Goal: Information Seeking & Learning: Learn about a topic

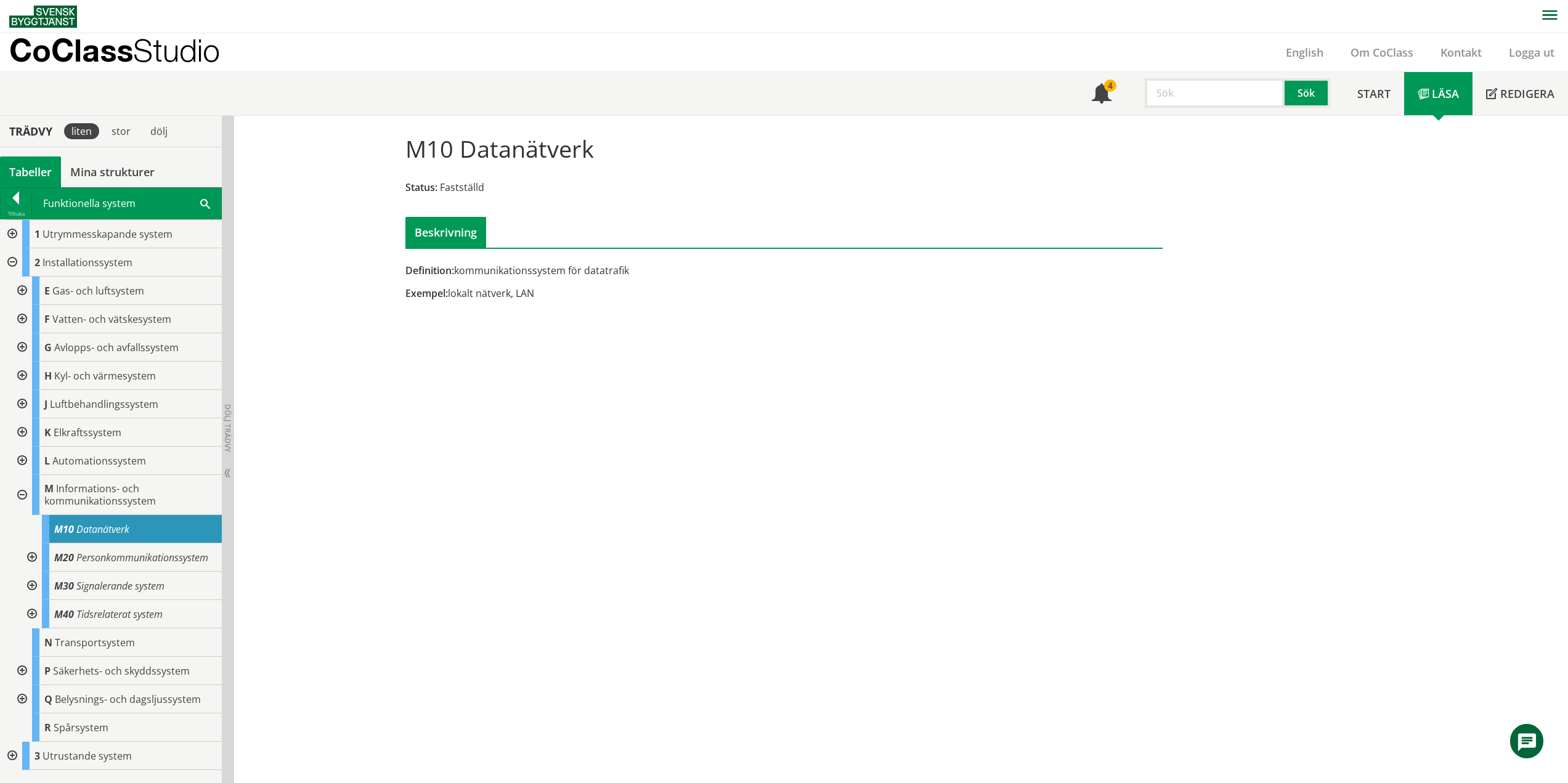
scroll to position [72, 0]
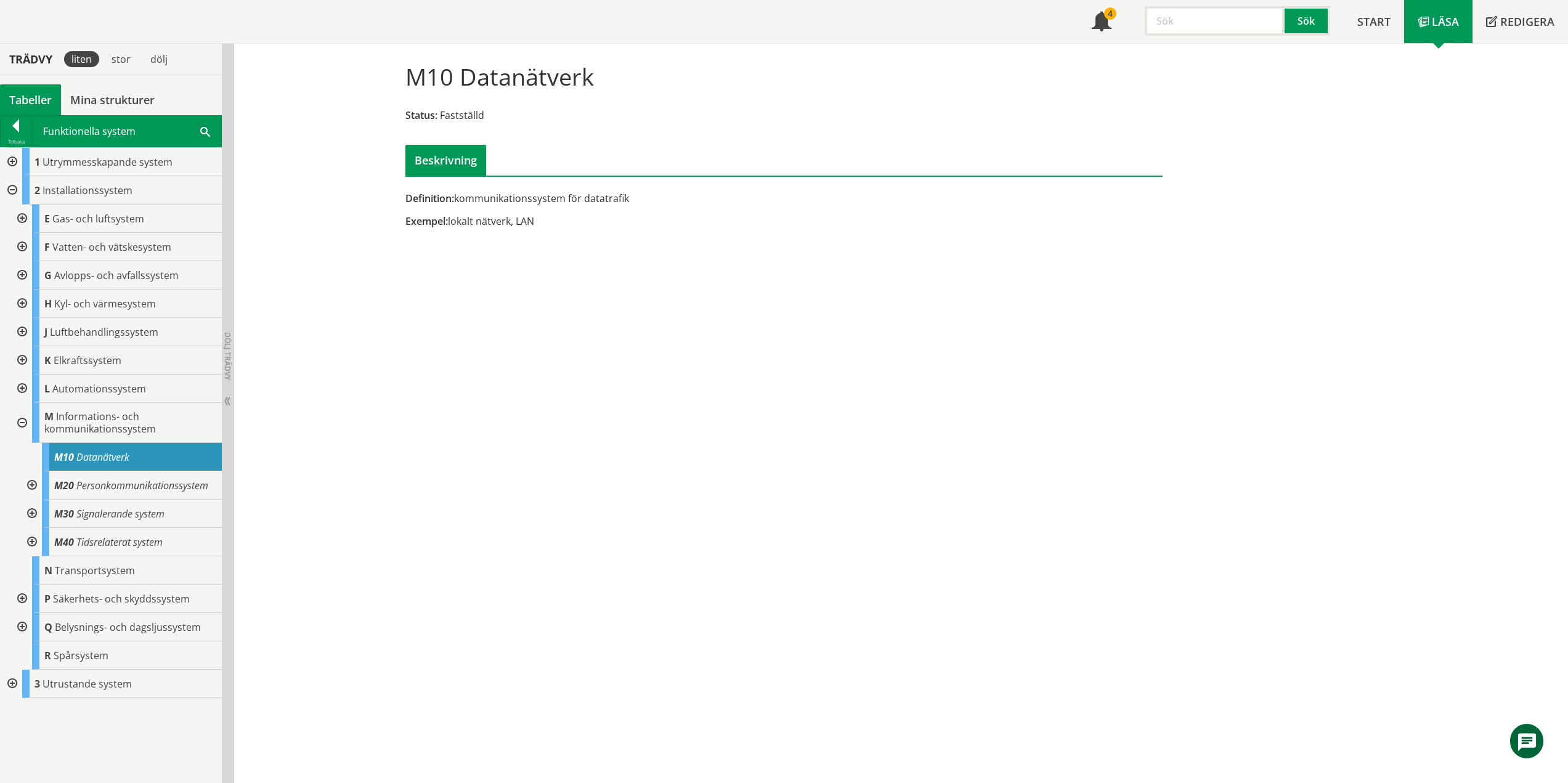
click at [410, 766] on div "M10 Datanätverk Status: Fastställd Beskrivning Definition: kommunikationssystem…" at bounding box center [901, 413] width 1334 height 739
click at [175, 488] on span "Personkommunikationssystem" at bounding box center [142, 485] width 132 height 13
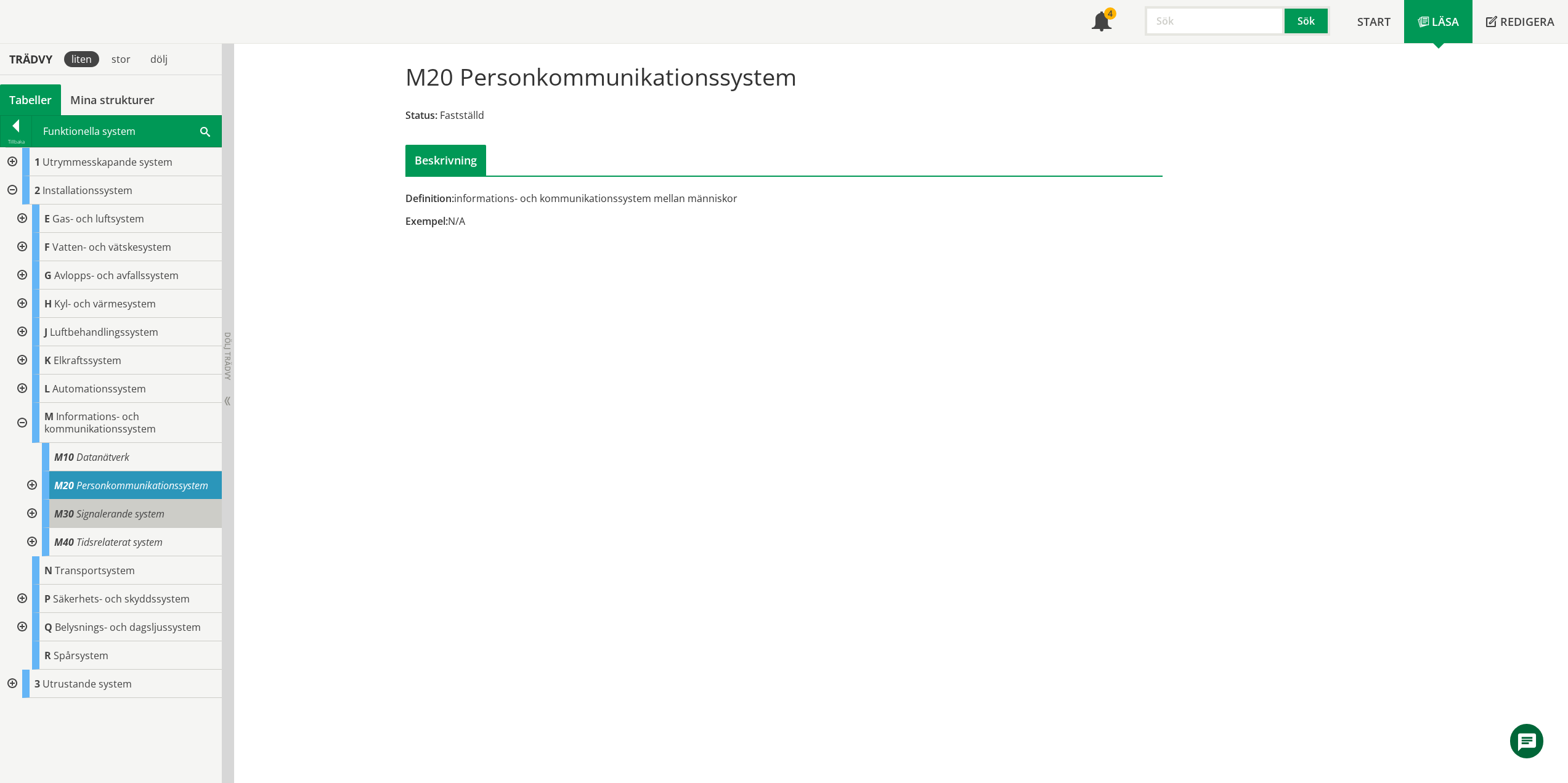
click at [137, 512] on span "Signalerande system" at bounding box center [120, 513] width 88 height 13
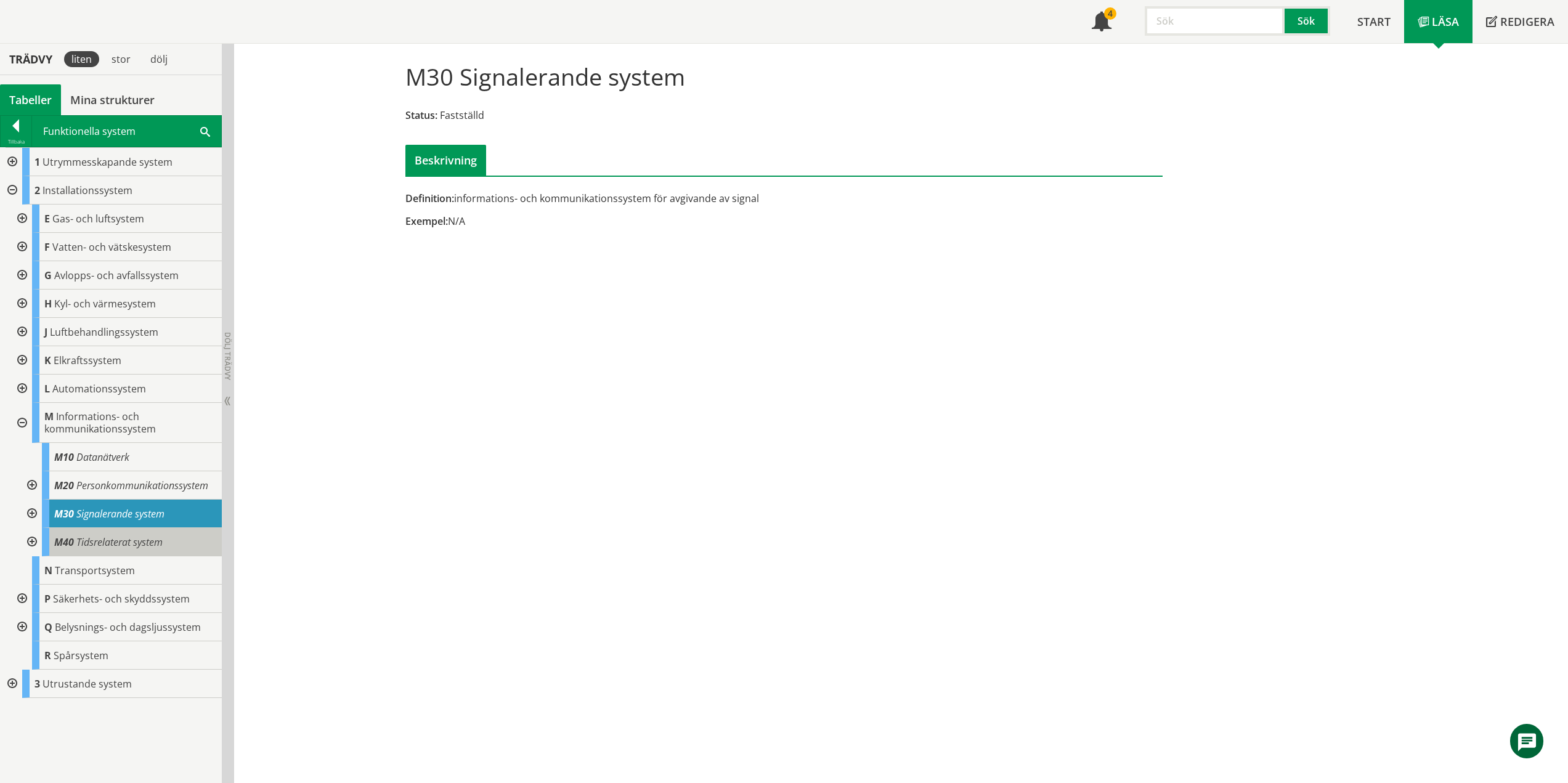
click at [152, 547] on span "Tidsrelaterat system" at bounding box center [119, 542] width 86 height 13
click at [32, 486] on div at bounding box center [31, 485] width 22 height 29
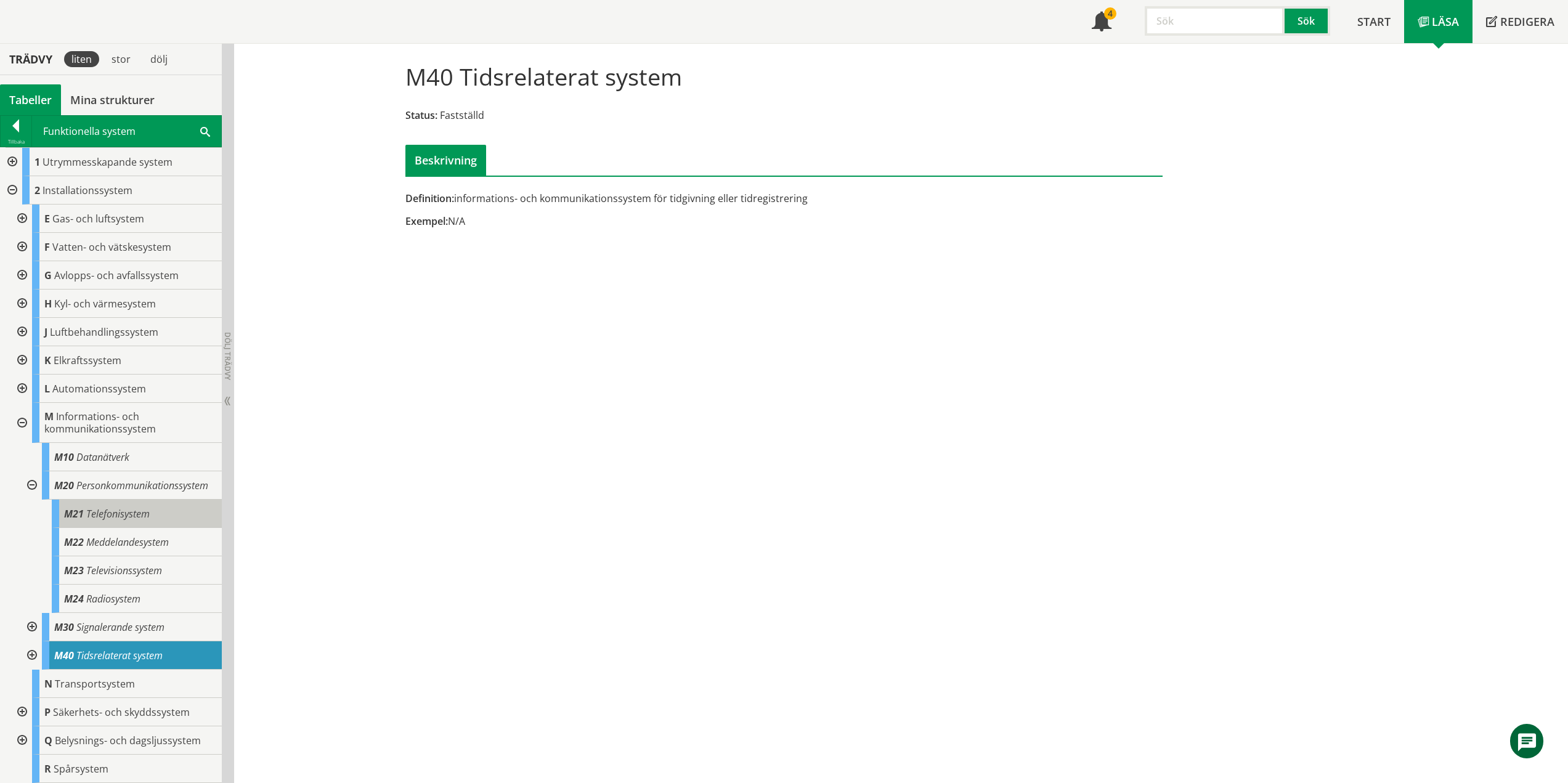
click at [143, 528] on div "M21 Telefonisystem" at bounding box center [136, 514] width 170 height 29
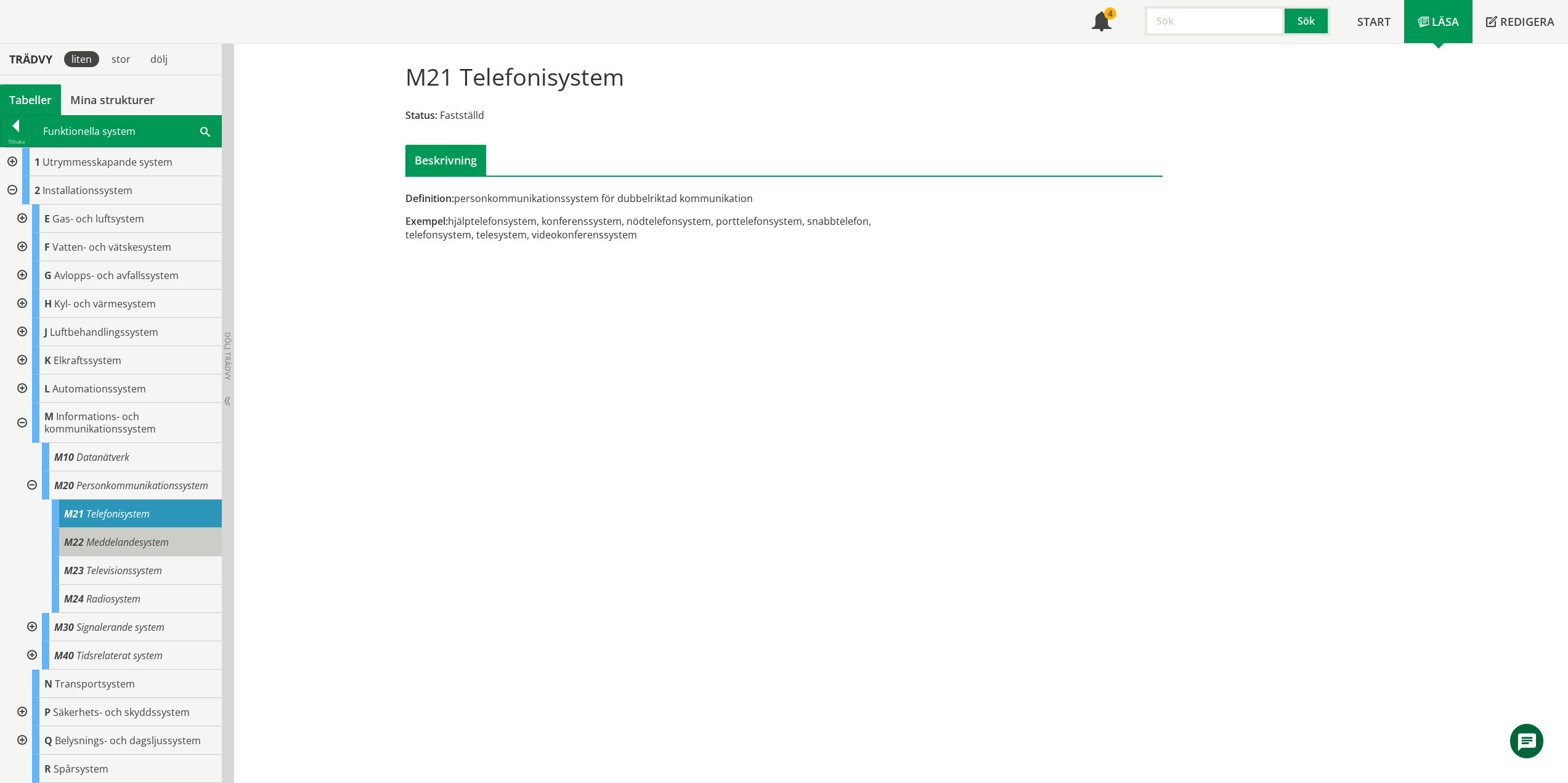
scroll to position [40, 0]
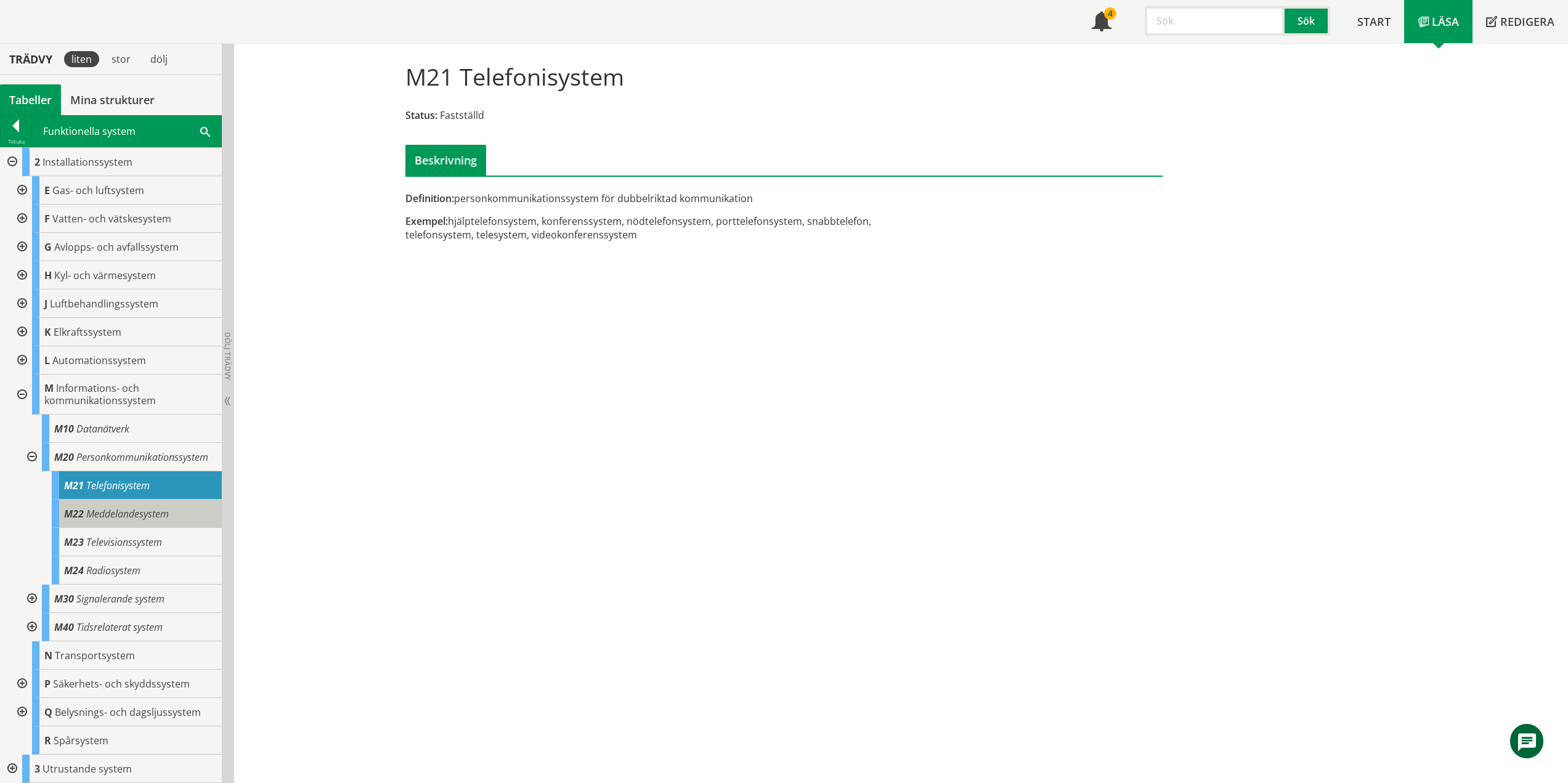
click at [138, 511] on span "Meddelandesystem" at bounding box center [127, 513] width 83 height 13
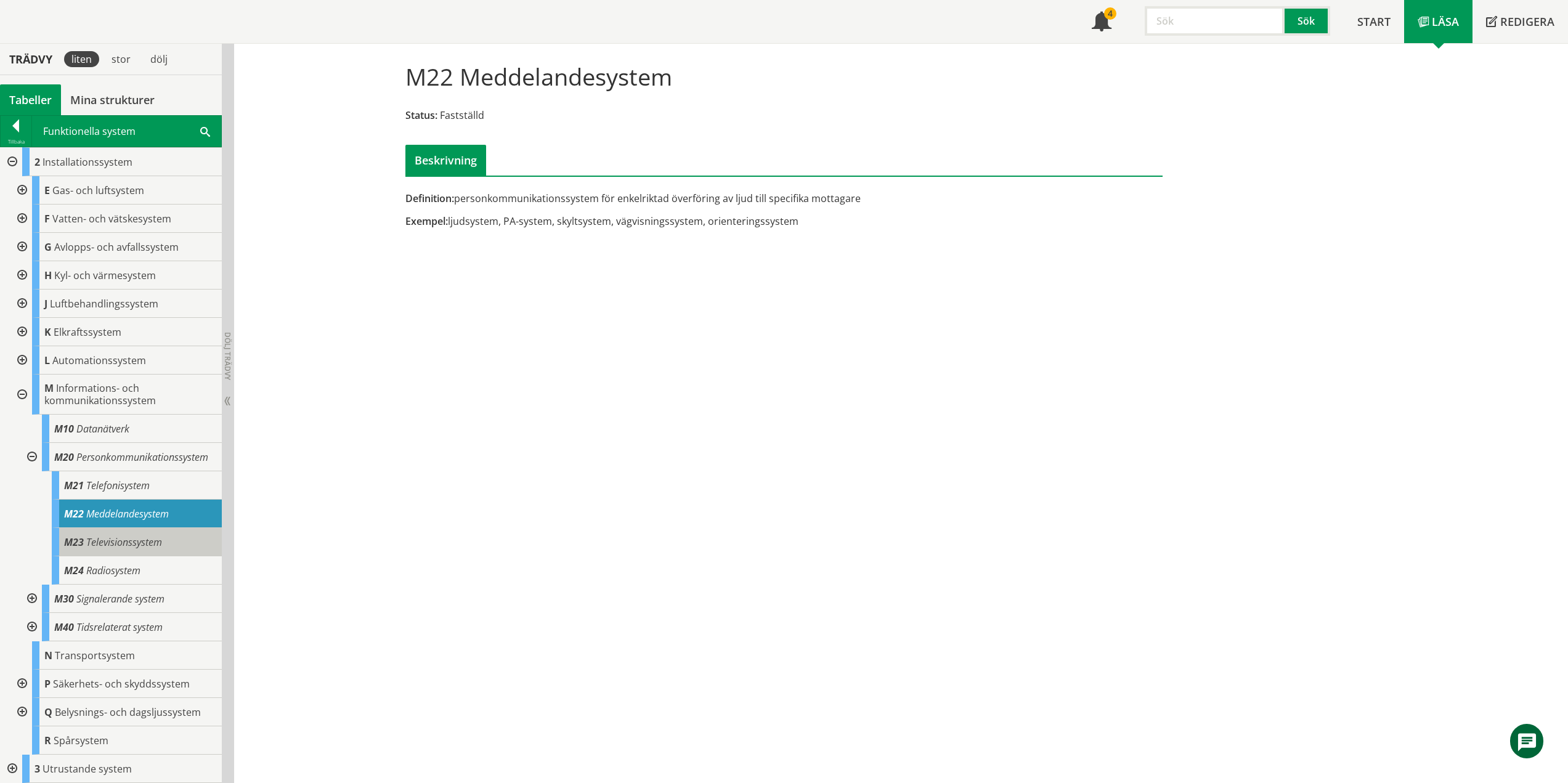
click at [139, 537] on span "Televisionssystem" at bounding box center [124, 542] width 76 height 13
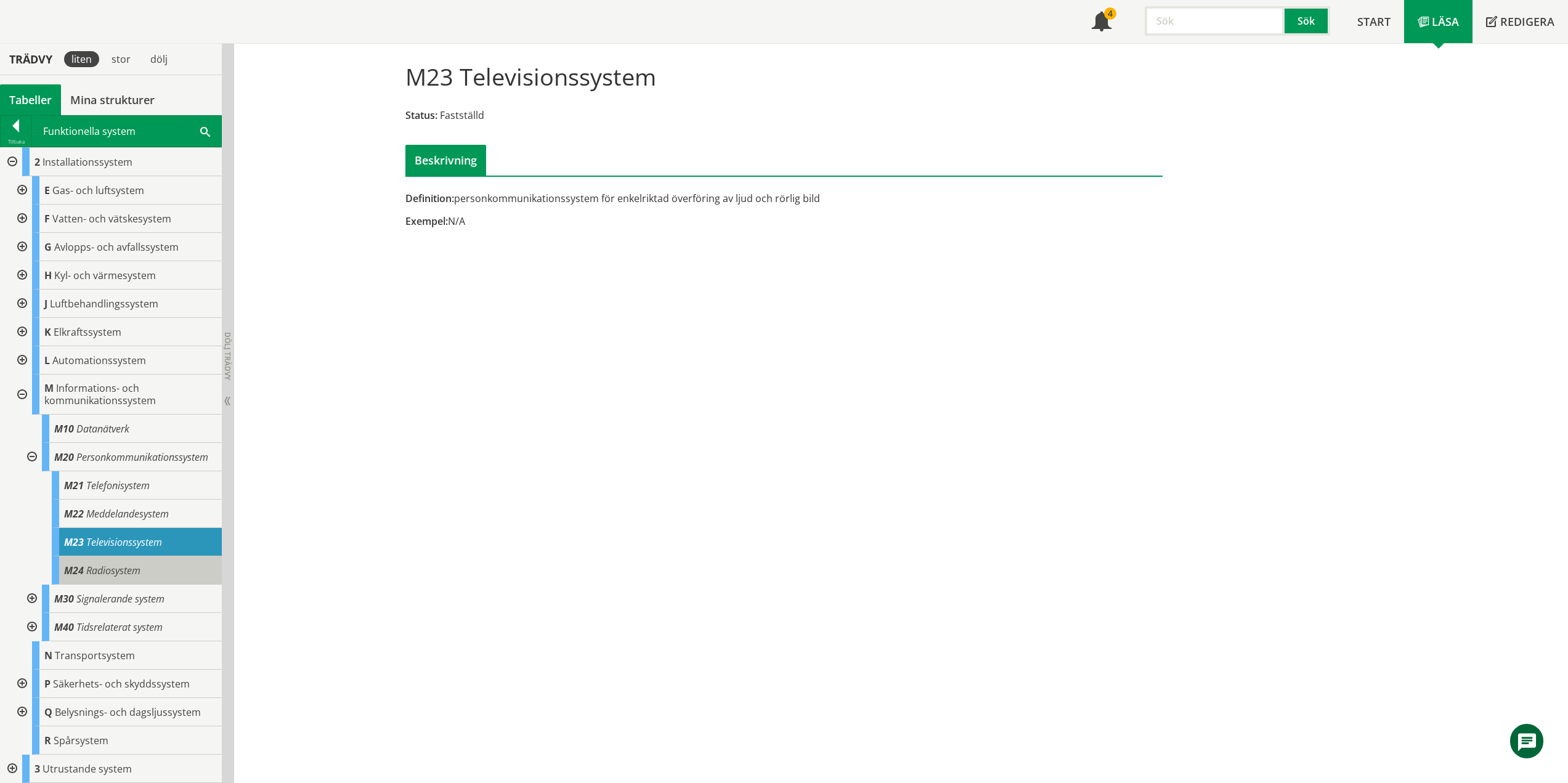
click at [149, 574] on div "M24 Radiosystem" at bounding box center [136, 570] width 170 height 29
click at [34, 450] on div at bounding box center [31, 457] width 22 height 29
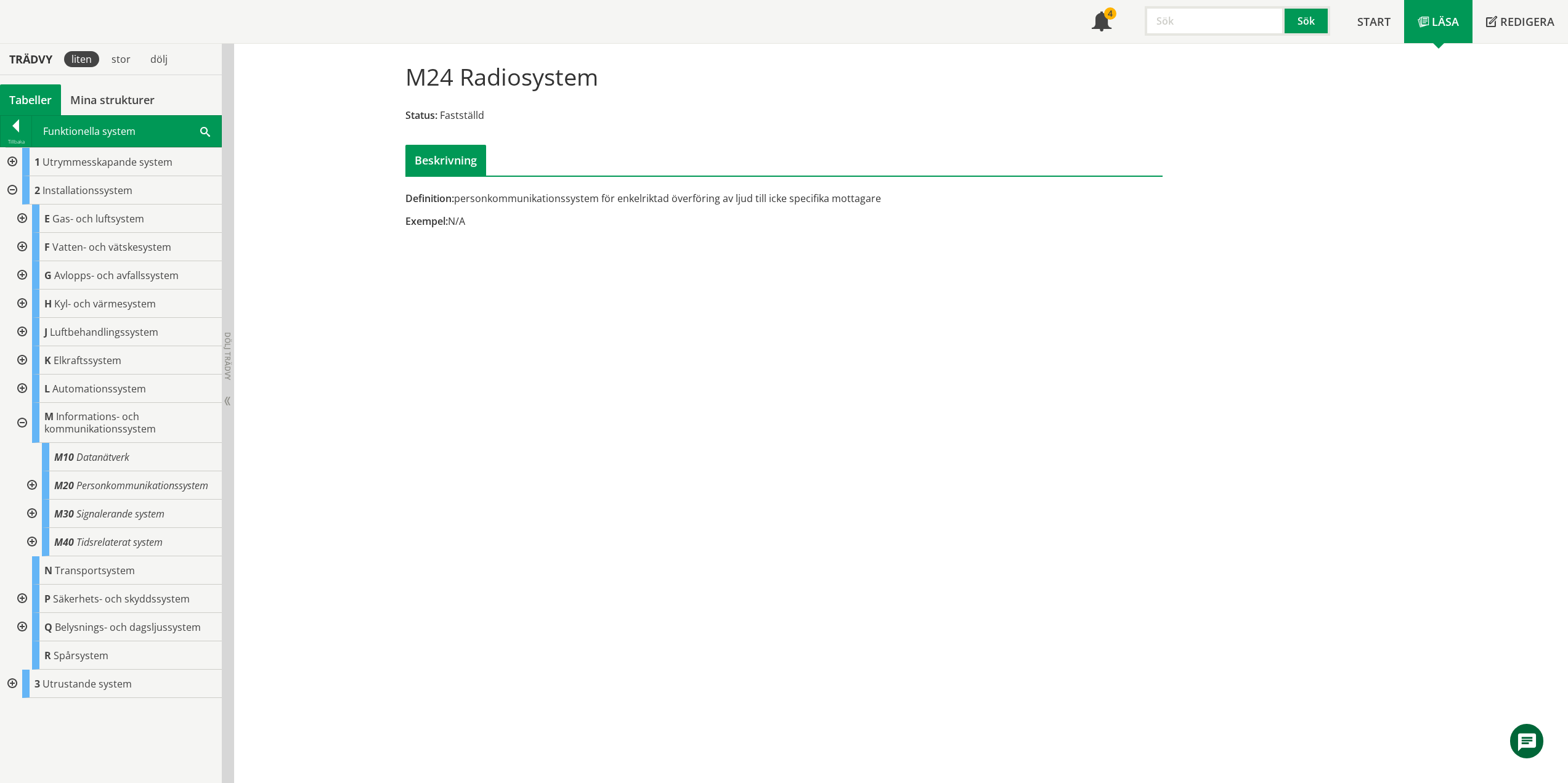
click at [31, 512] on div at bounding box center [31, 514] width 22 height 29
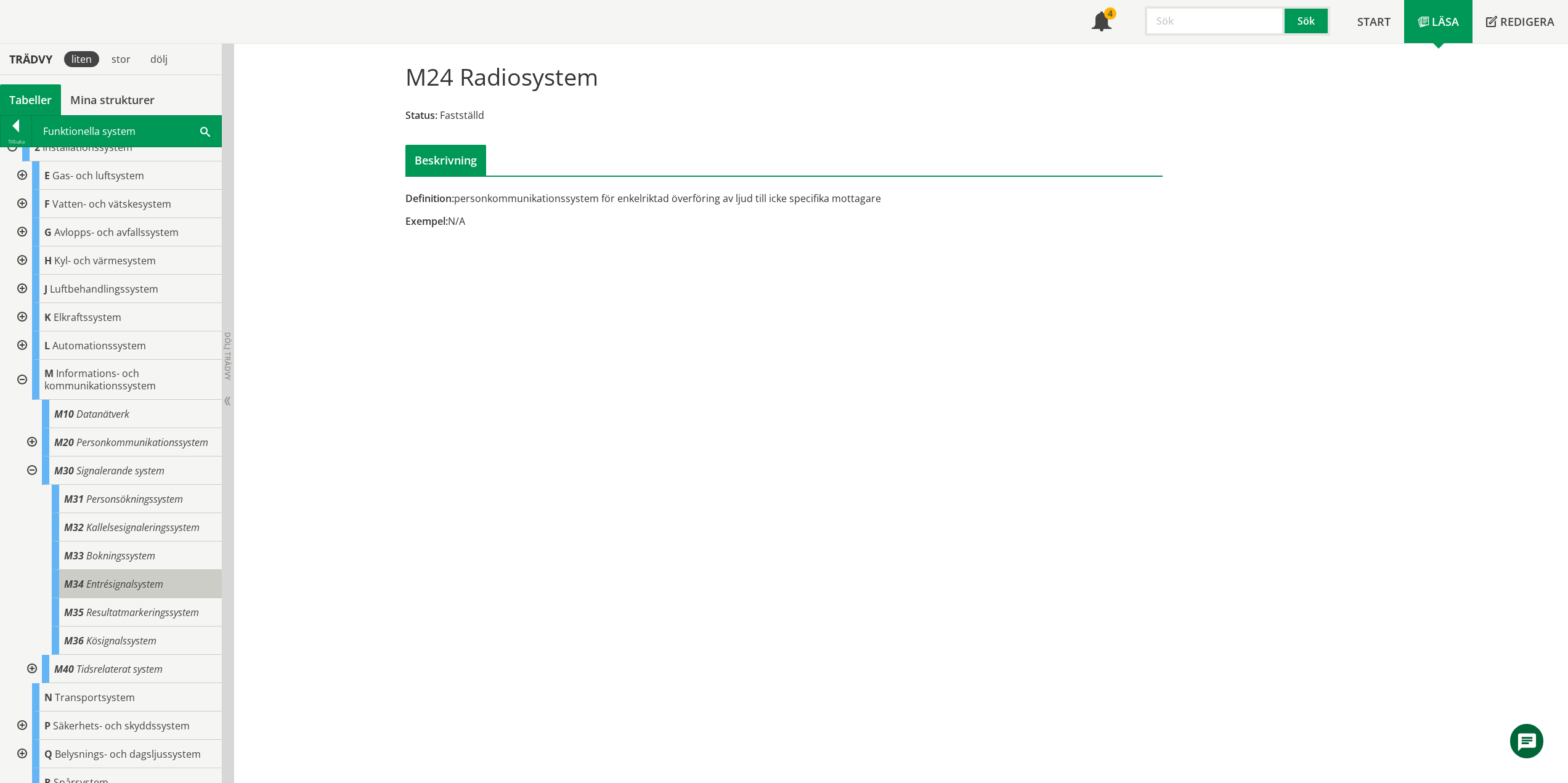
scroll to position [97, 0]
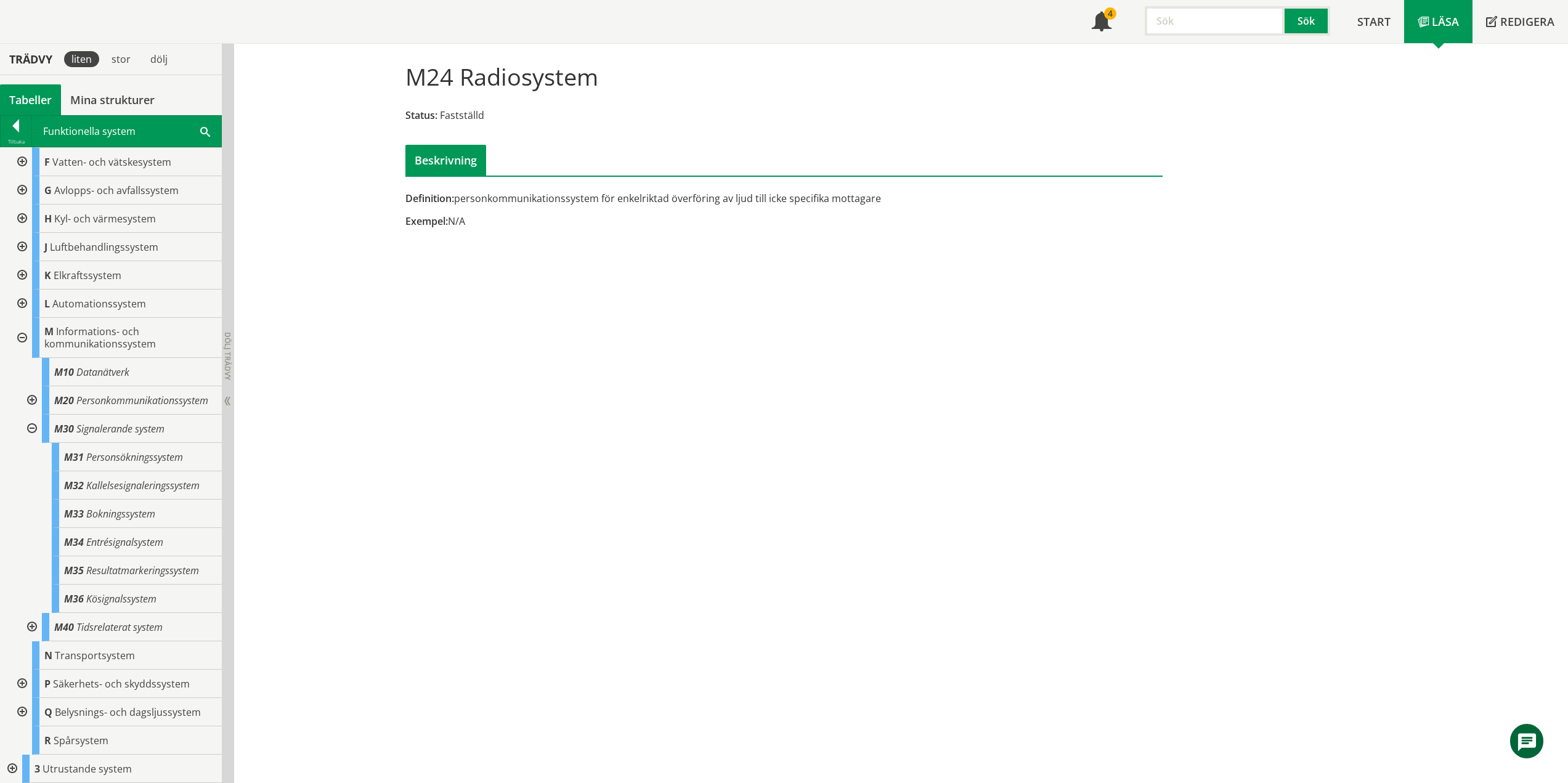
click at [390, 105] on div "M24 Radiosystem Status: Fastställd Beskrivning Definition: personkommunikations…" at bounding box center [784, 143] width 788 height 199
click at [159, 455] on span "Personsökningssystem" at bounding box center [134, 456] width 97 height 13
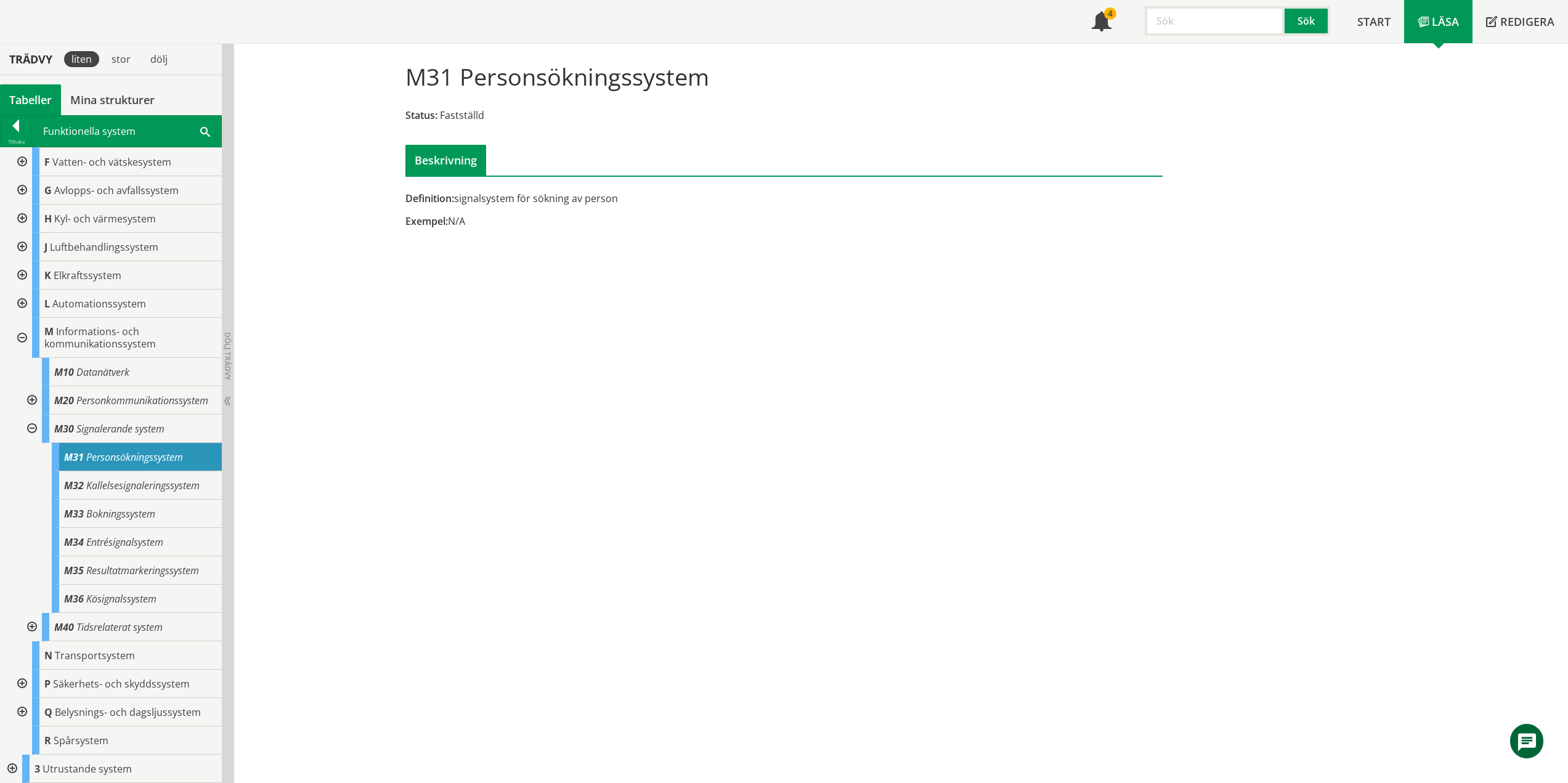
click at [446, 222] on div "Exempel: N/A" at bounding box center [655, 221] width 499 height 13
click at [450, 222] on div "Exempel: N/A" at bounding box center [655, 221] width 499 height 13
click at [457, 219] on div "Exempel: N/A" at bounding box center [655, 221] width 499 height 13
click at [137, 486] on span "Kallelsesignaleringssystem" at bounding box center [143, 485] width 113 height 13
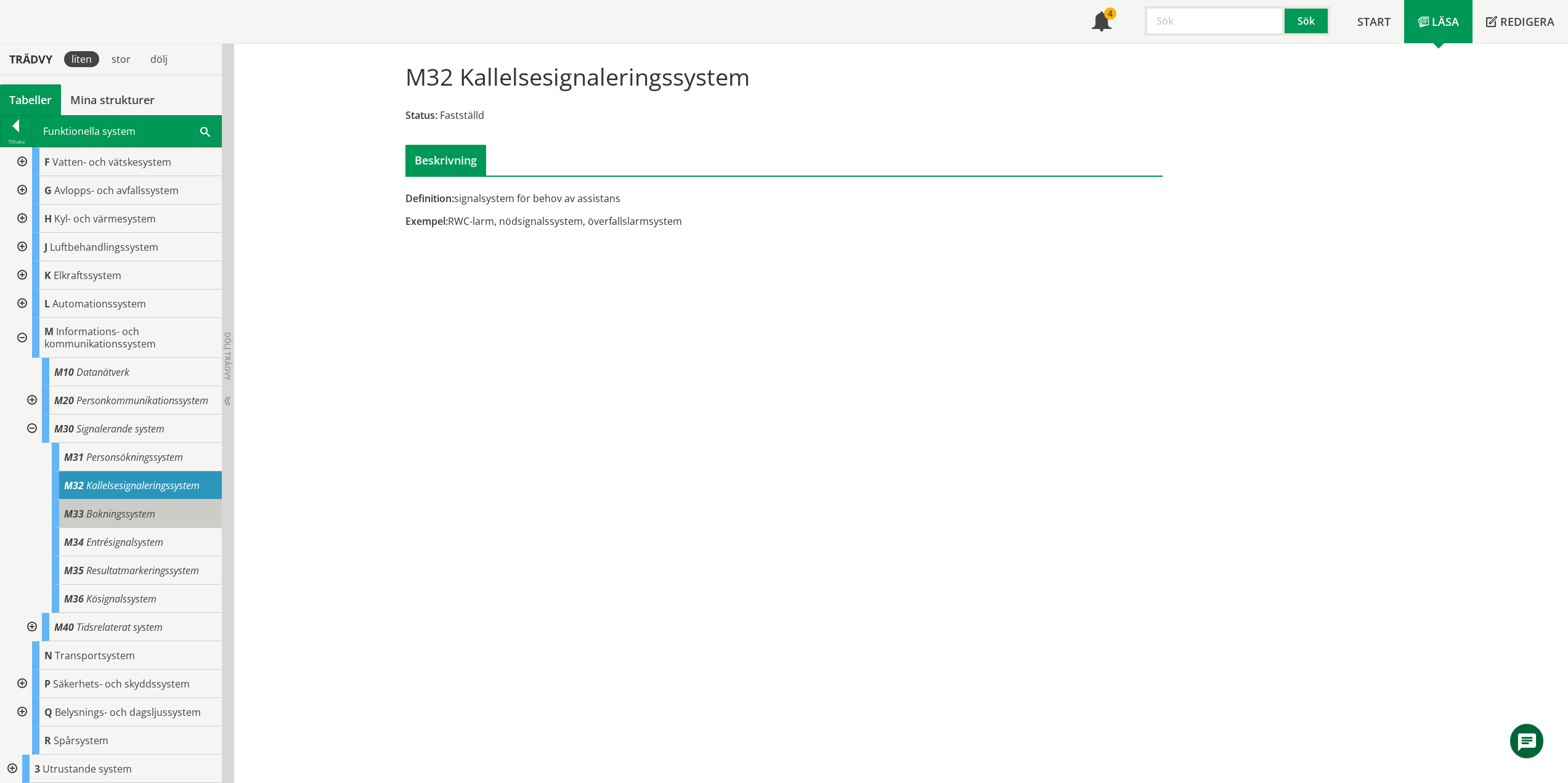
click at [143, 505] on div "M33 Bokningssystem" at bounding box center [136, 514] width 170 height 29
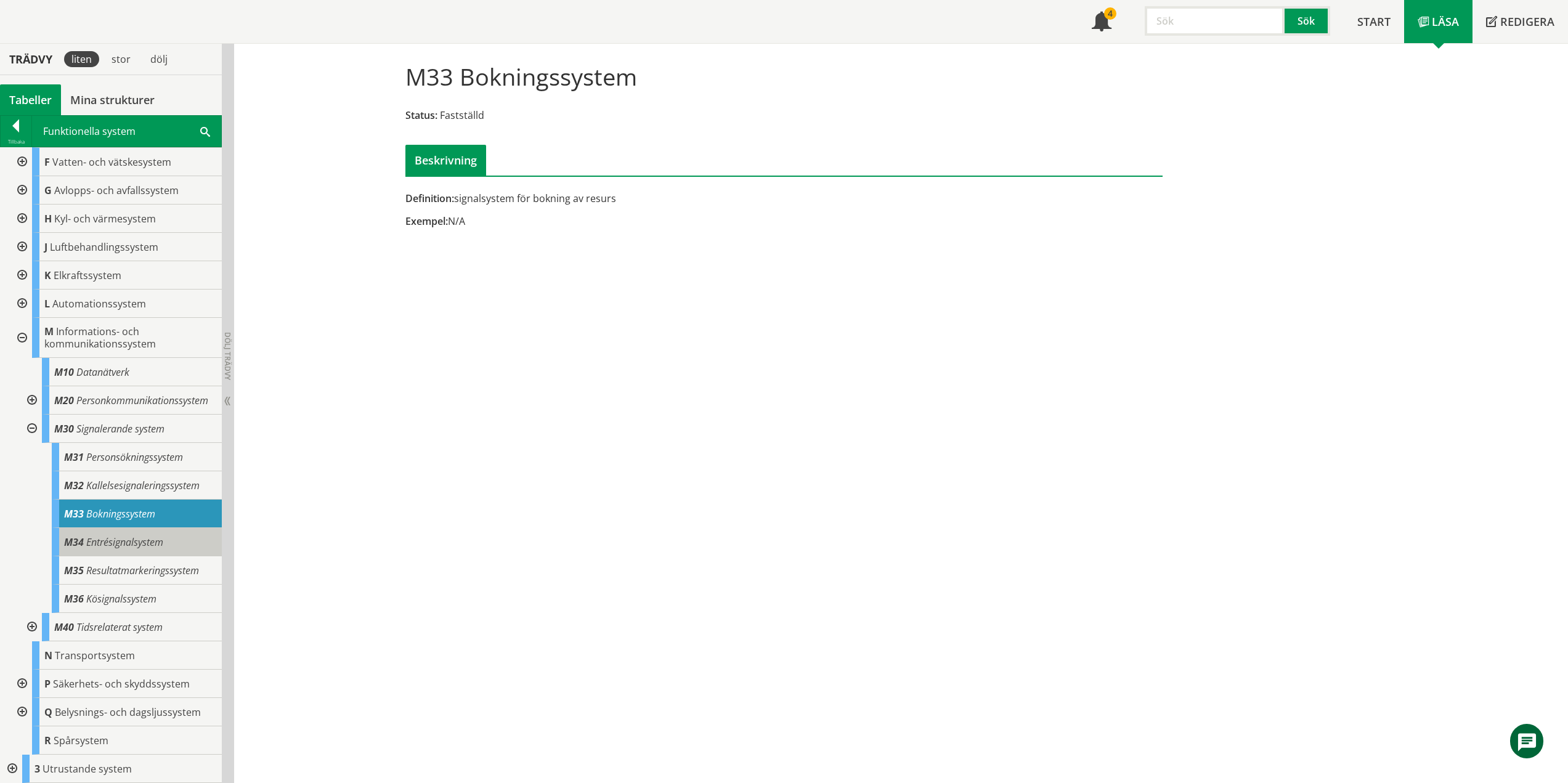
click at [125, 539] on span "Entrésignalsystem" at bounding box center [124, 542] width 77 height 13
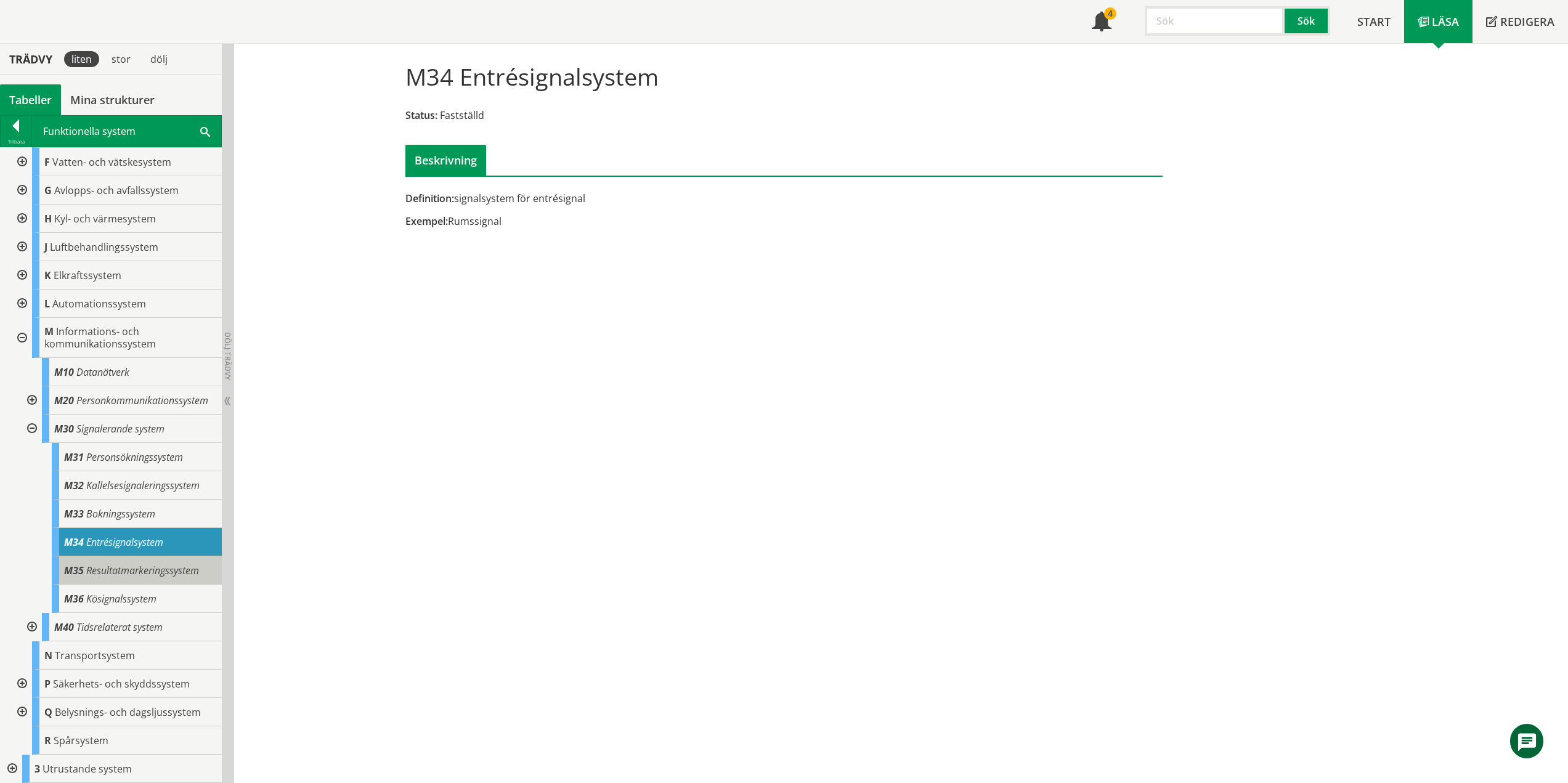
click at [131, 564] on span "Resultatmarkeringssystem" at bounding box center [142, 570] width 113 height 13
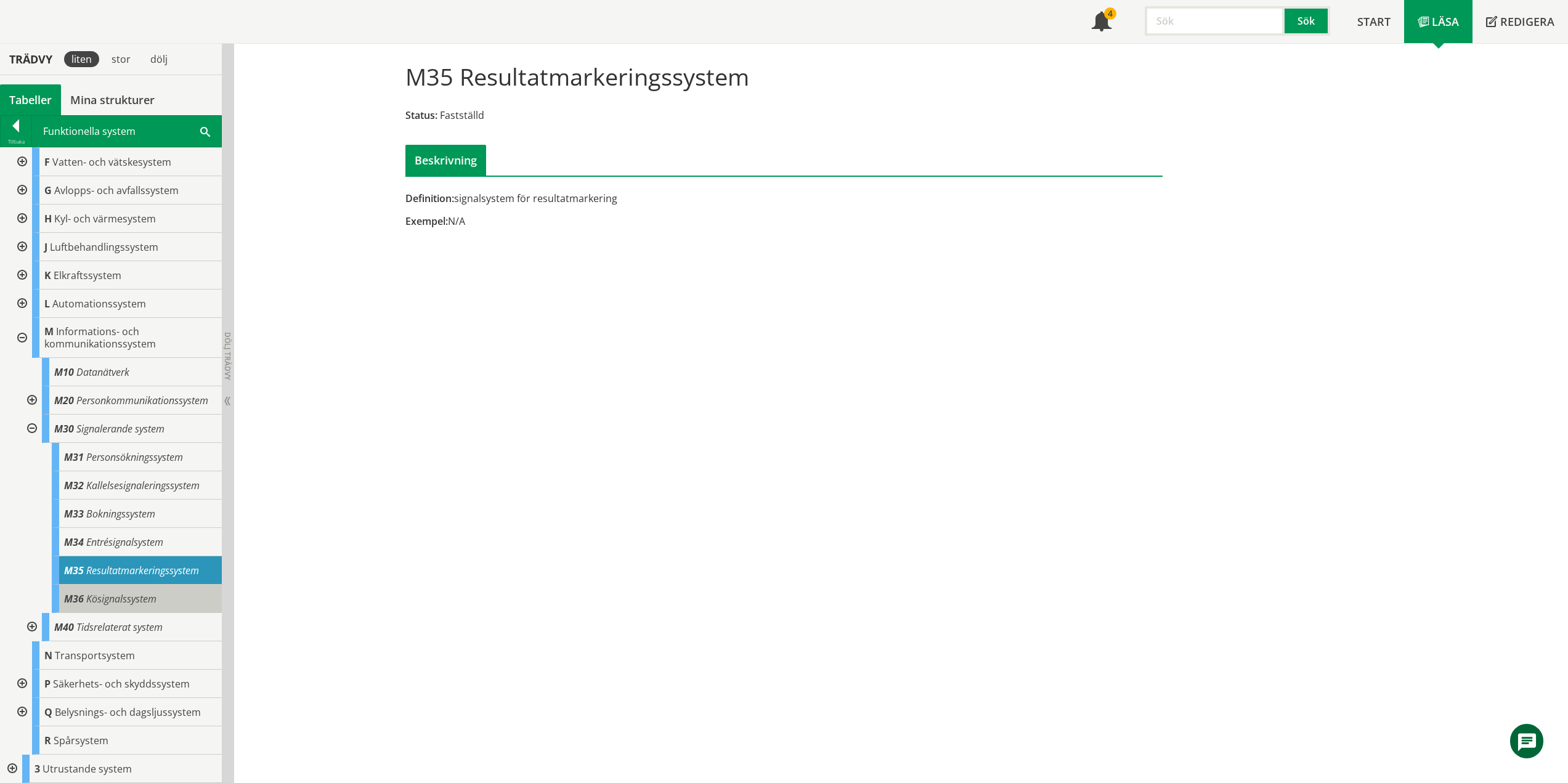
click at [161, 600] on div "M36 Kösignalssystem" at bounding box center [136, 598] width 170 height 29
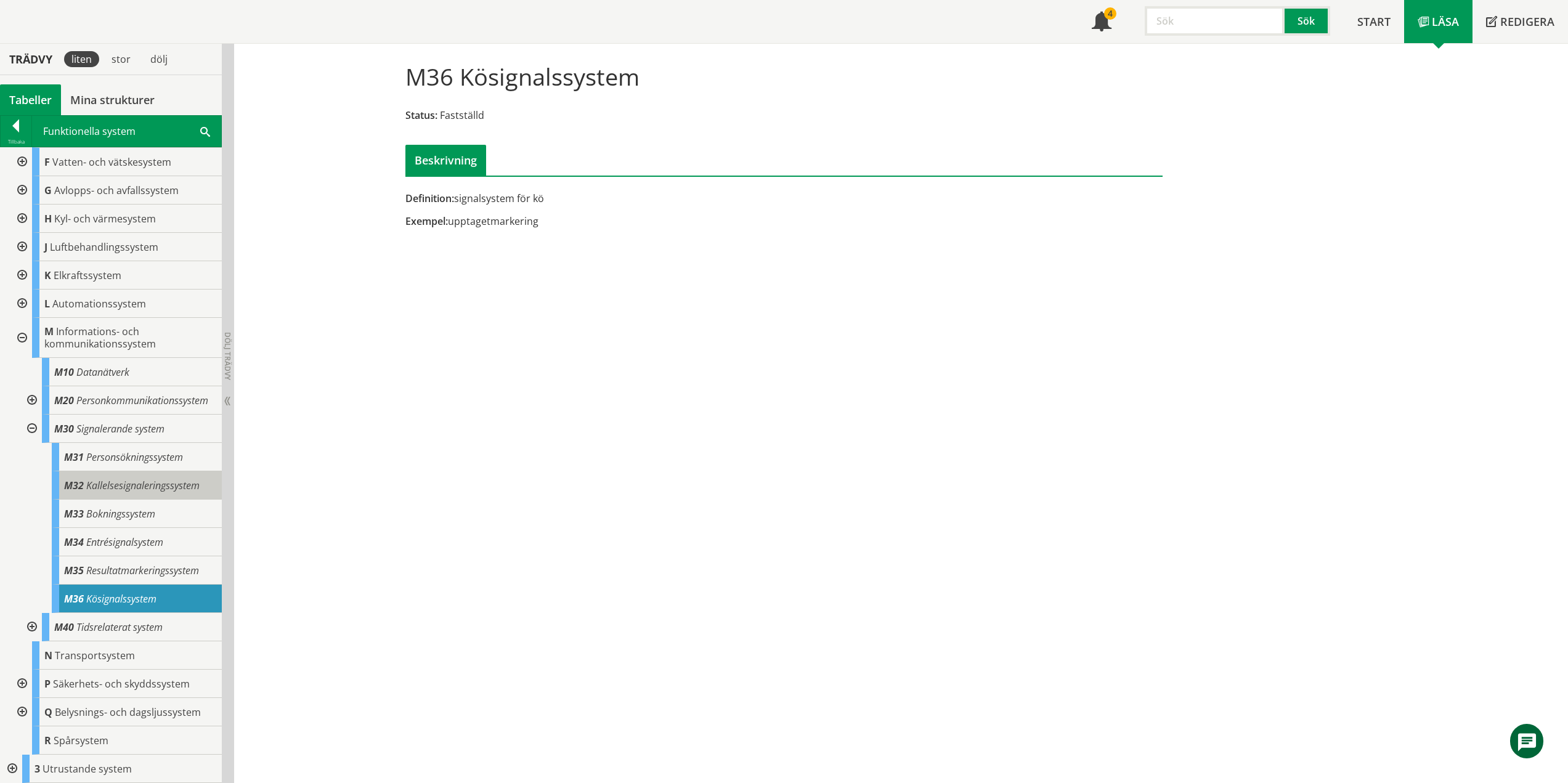
click at [161, 481] on span "Kallelsesignaleringssystem" at bounding box center [143, 485] width 113 height 13
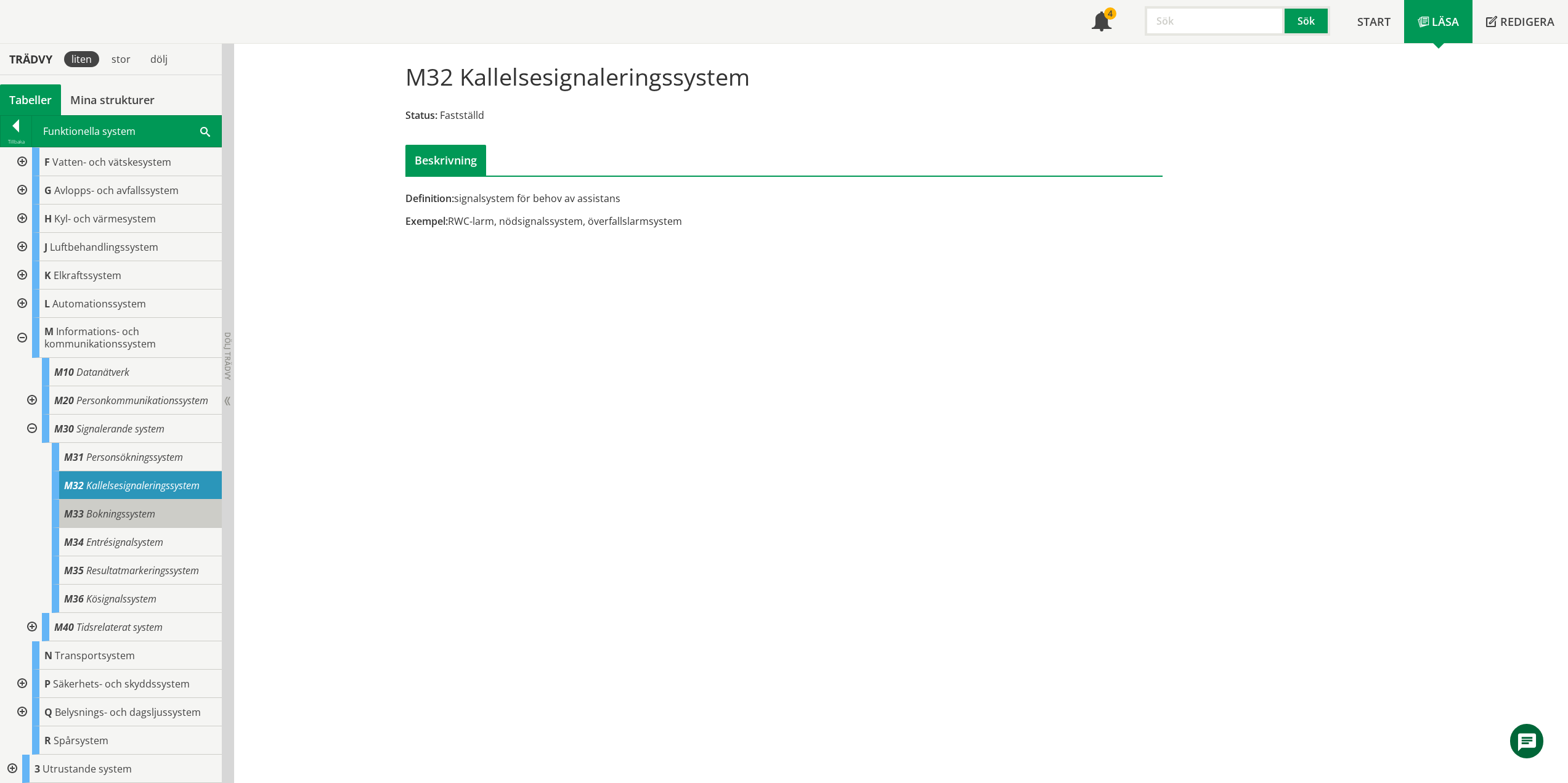
click at [167, 514] on div "M33 Bokningssystem" at bounding box center [136, 514] width 170 height 29
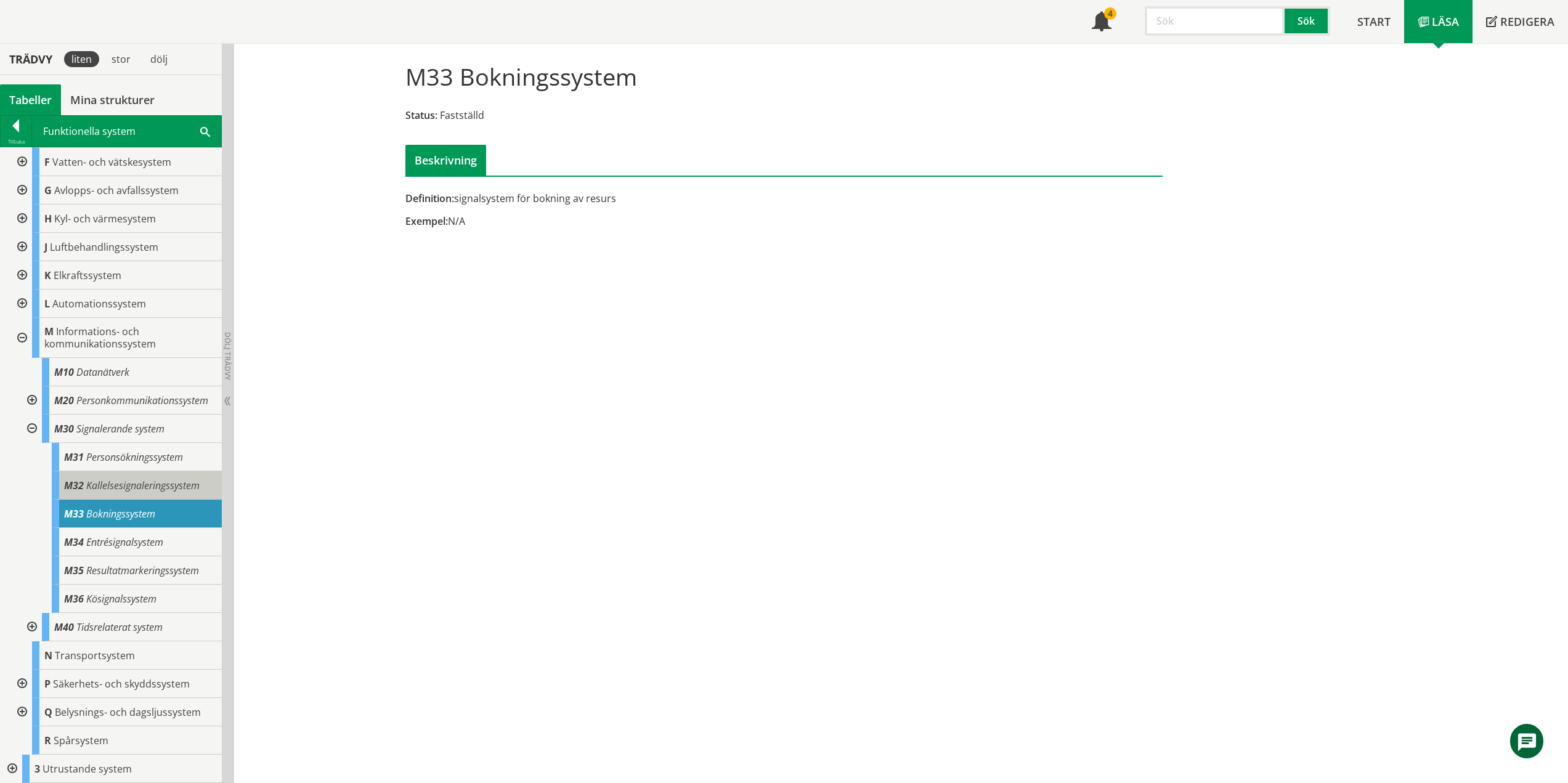
click at [155, 491] on span "Kallelsesignaleringssystem" at bounding box center [143, 485] width 113 height 13
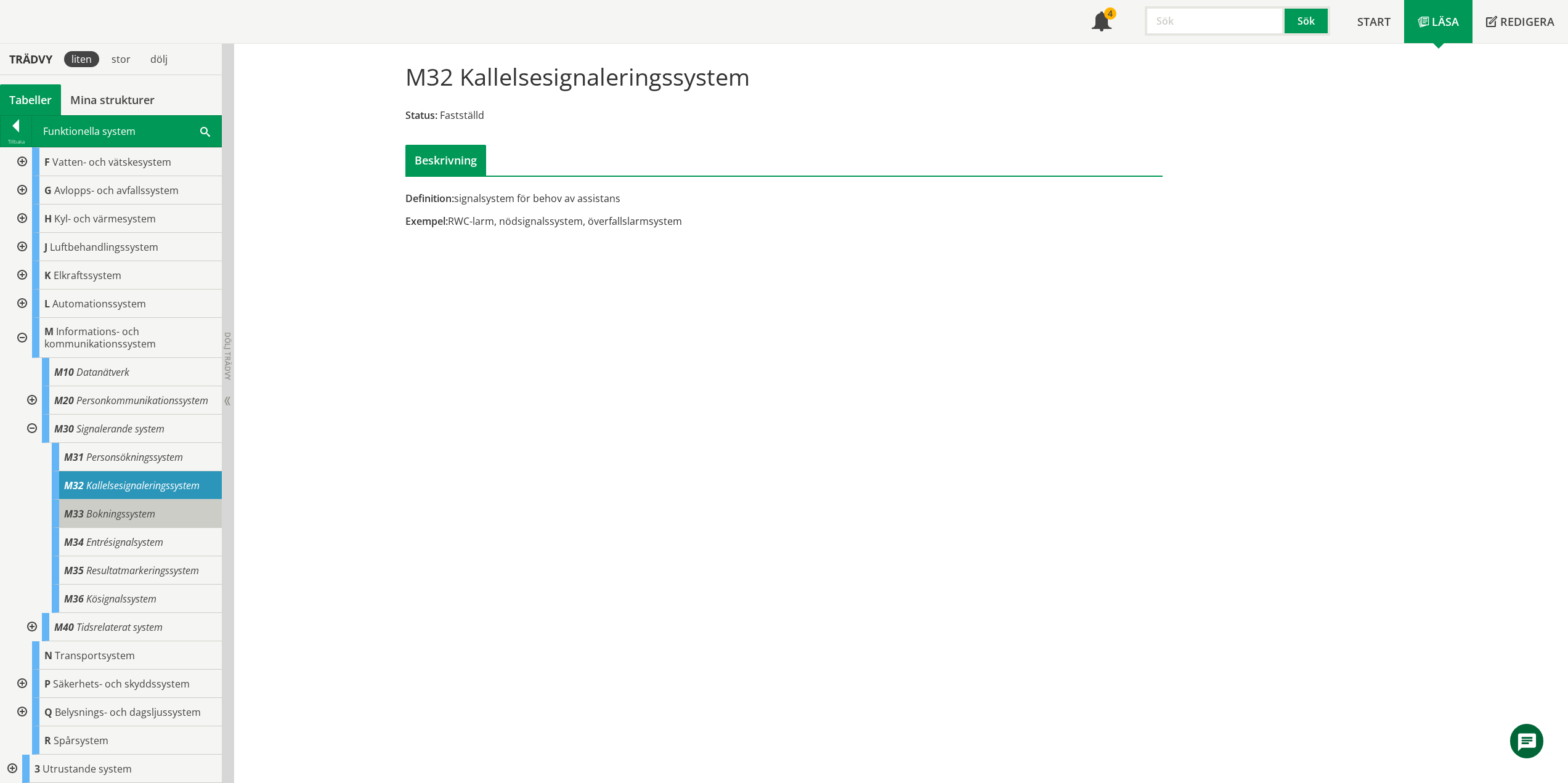
click at [141, 507] on span "Bokningssystem" at bounding box center [120, 513] width 69 height 13
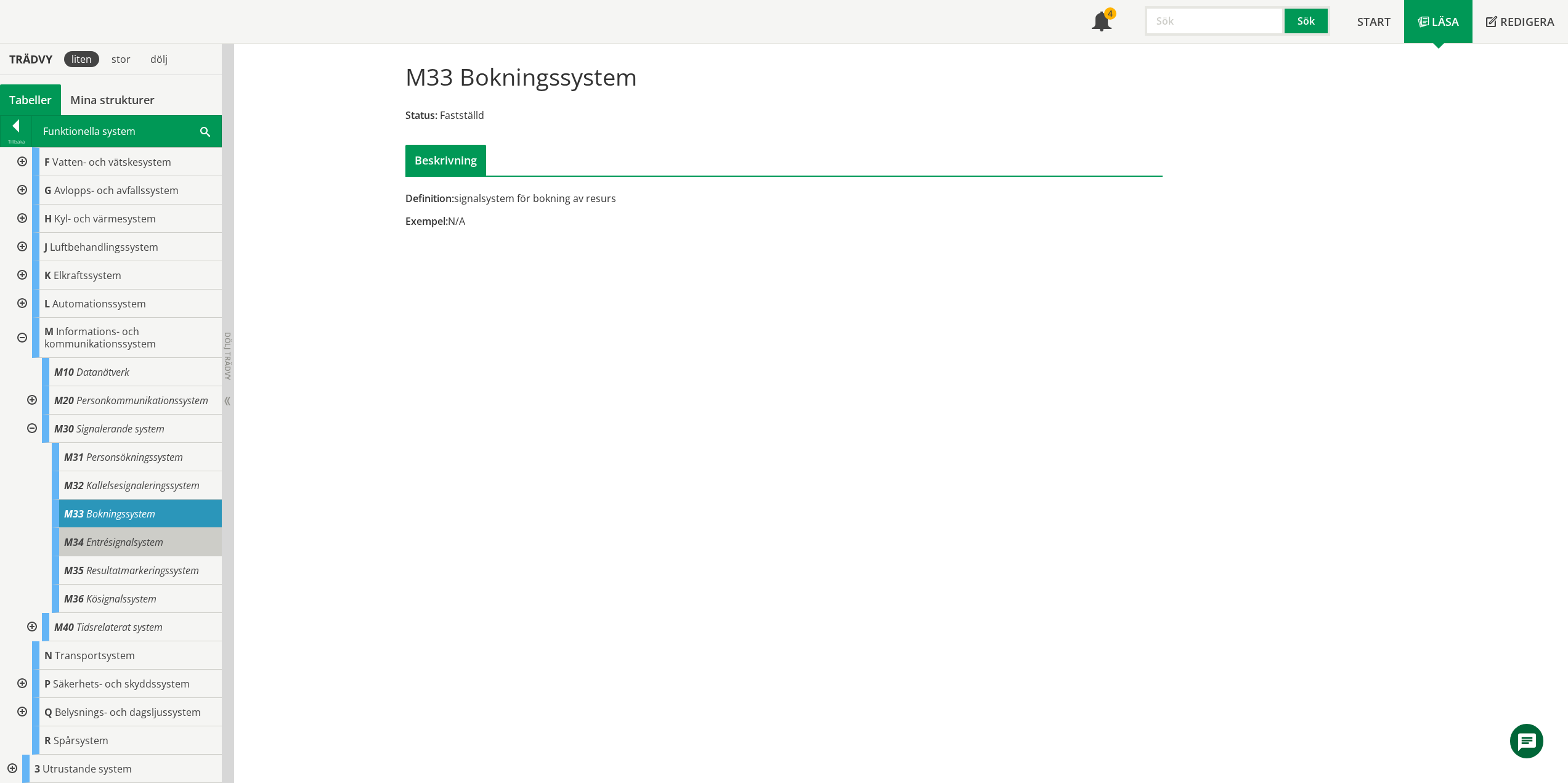
click at [116, 543] on span "Entrésignalsystem" at bounding box center [124, 542] width 77 height 13
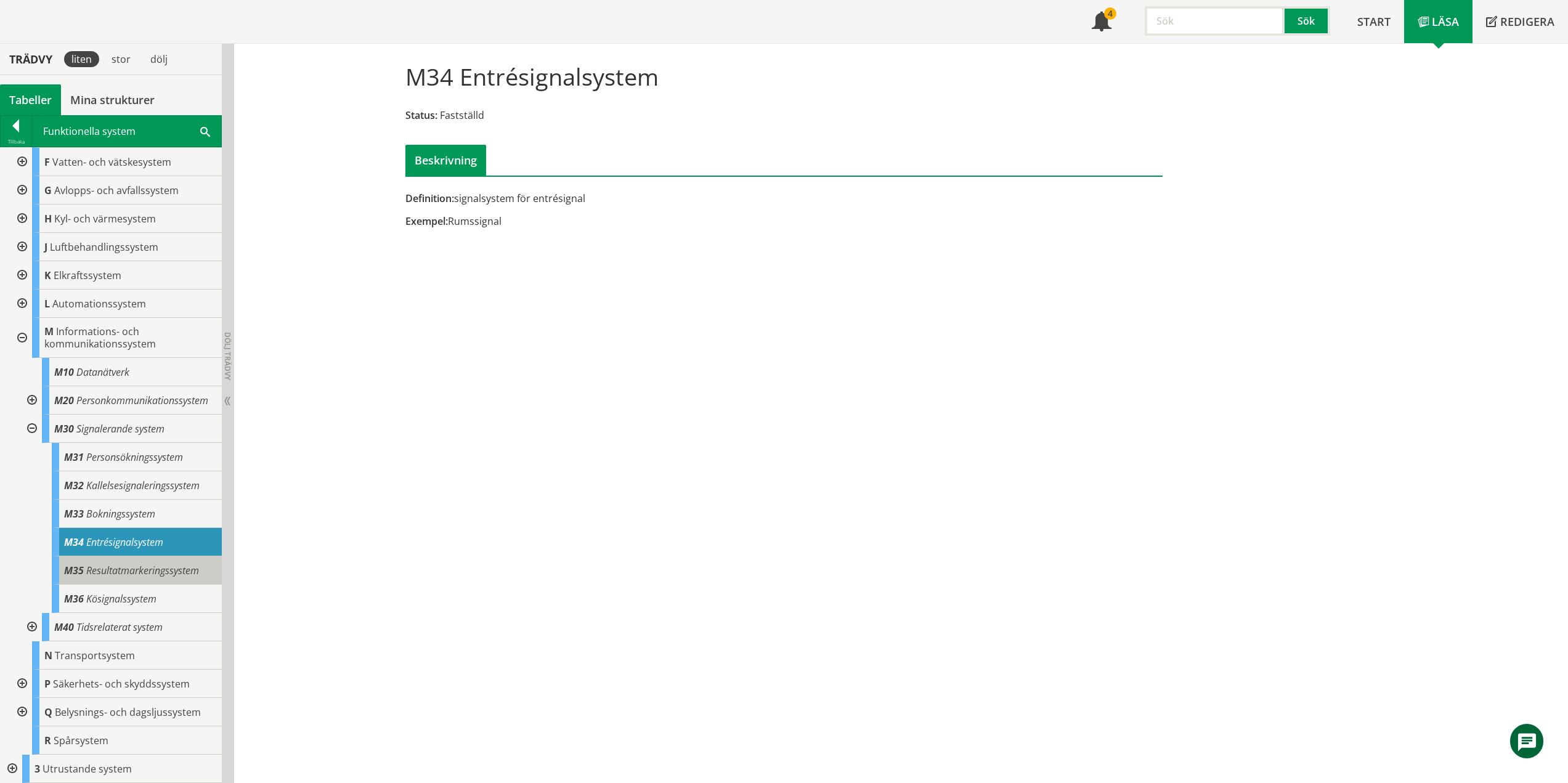
click at [184, 577] on span "Resultatmarkeringssystem" at bounding box center [142, 570] width 113 height 13
click at [169, 579] on div "M35 Resultatmarkeringssystem" at bounding box center [136, 570] width 170 height 29
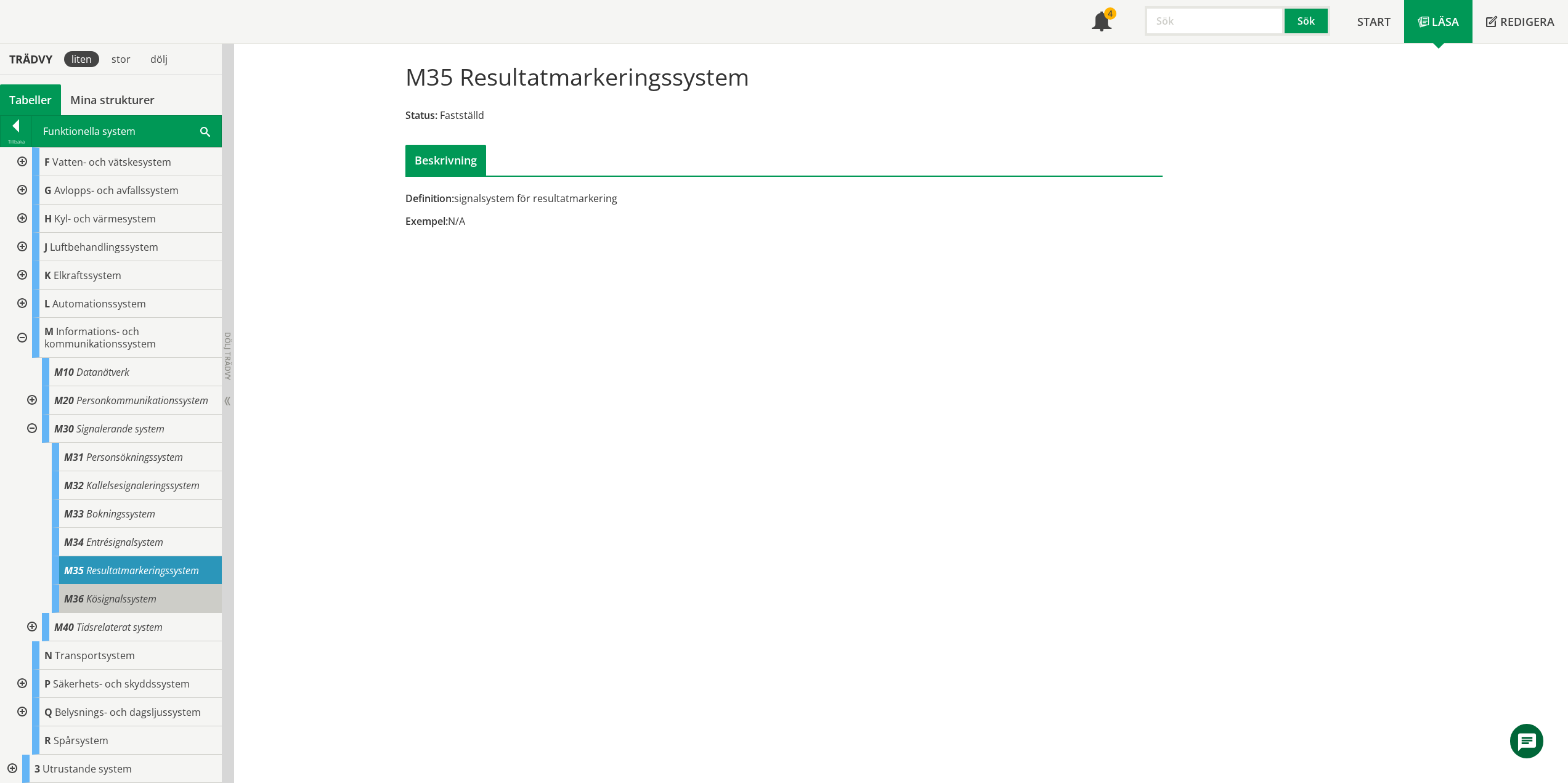
click at [136, 602] on span "Kösignalssystem" at bounding box center [121, 598] width 70 height 13
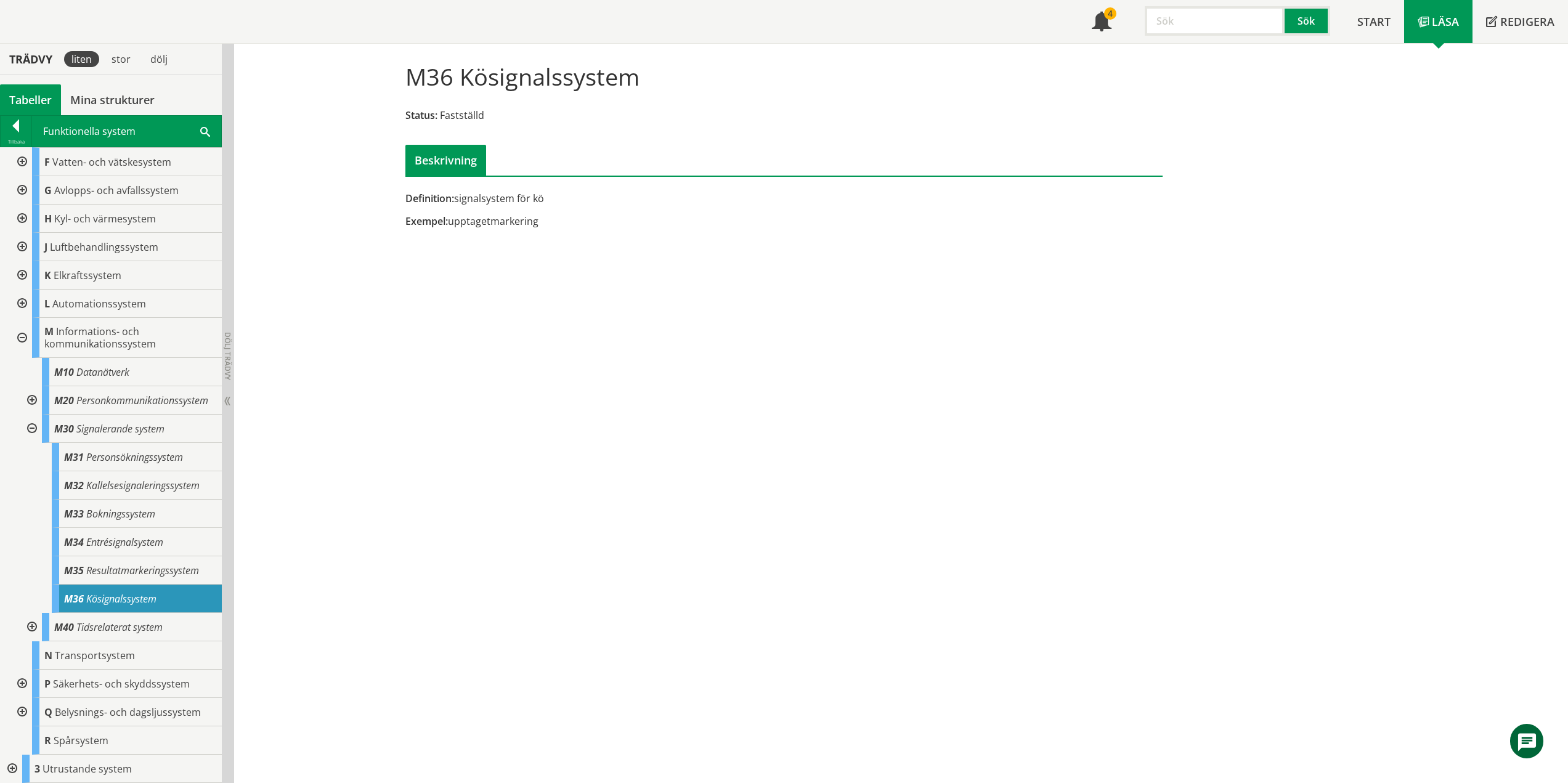
click at [33, 428] on div at bounding box center [31, 428] width 22 height 29
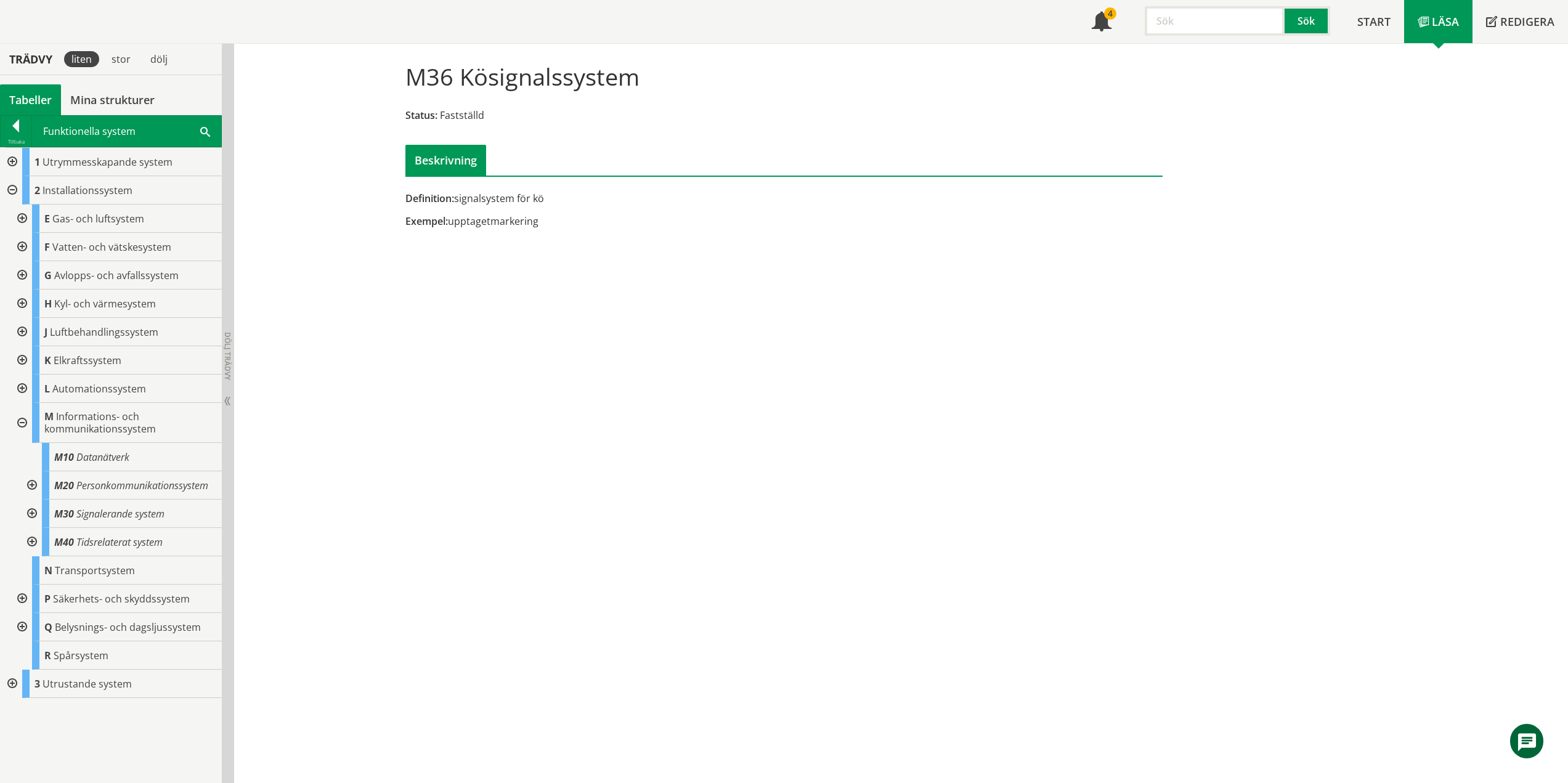
click at [32, 541] on div at bounding box center [31, 542] width 22 height 29
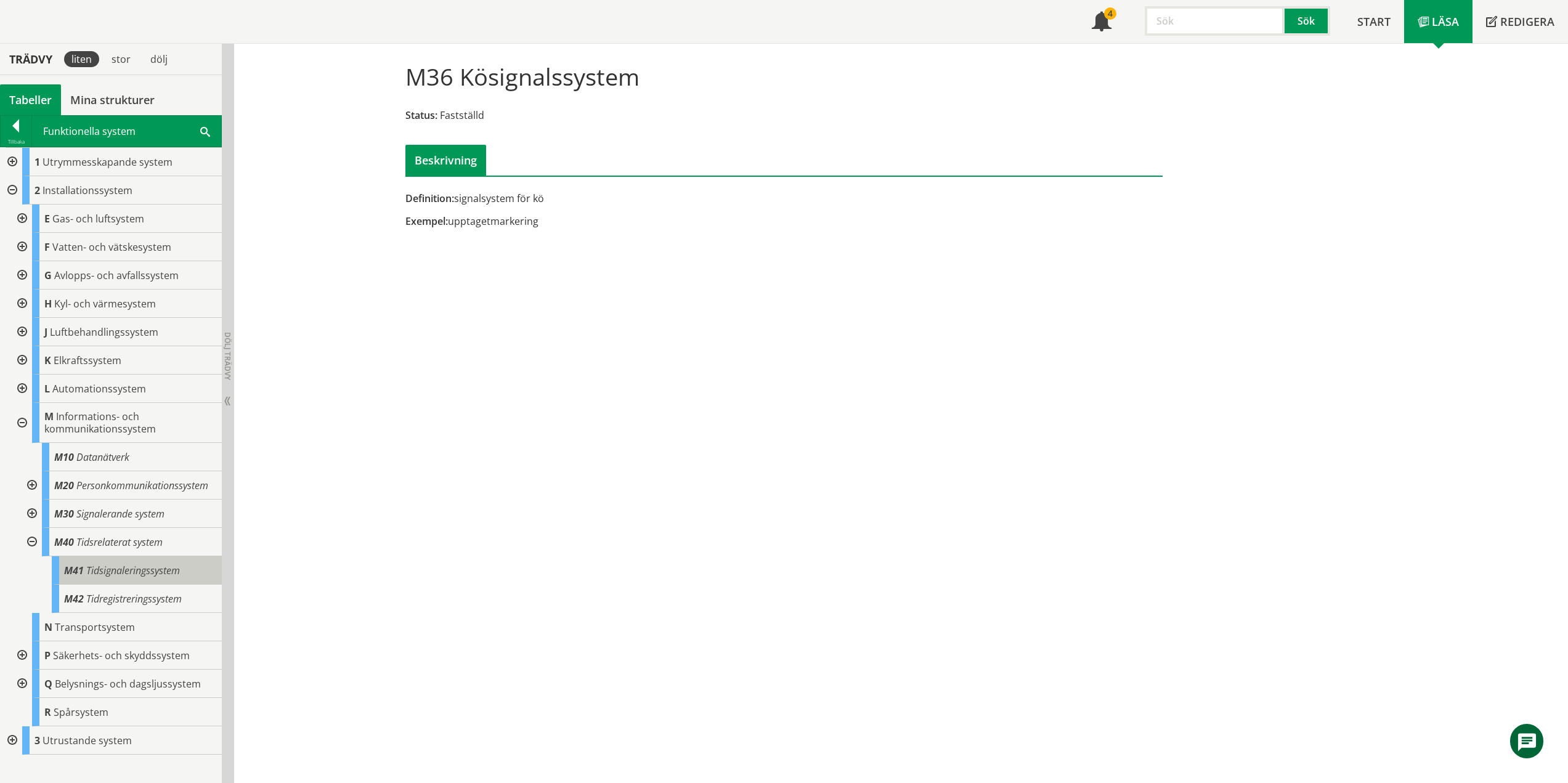
click at [170, 572] on span "Tidsignaleringssystem" at bounding box center [132, 570] width 94 height 13
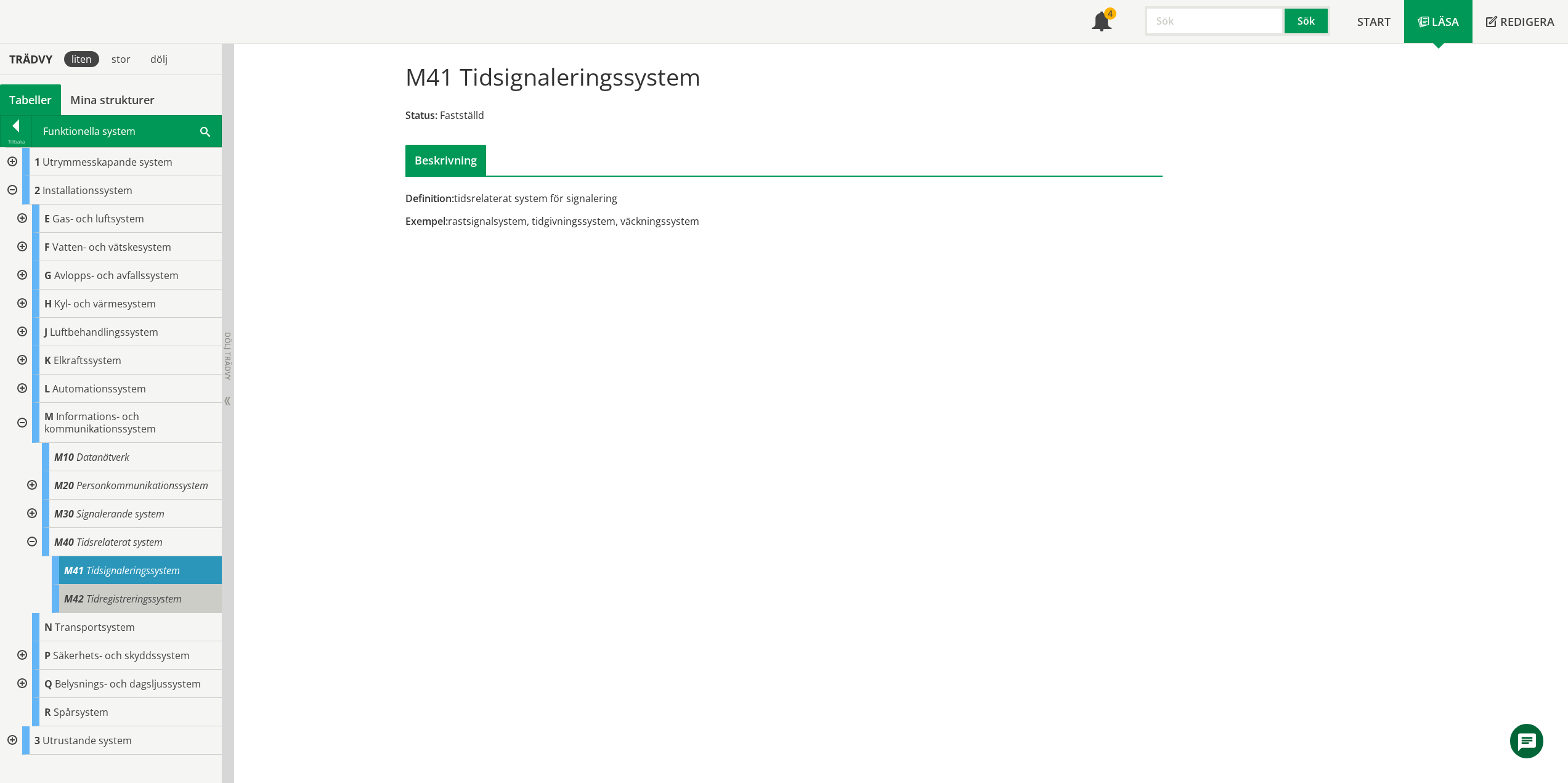
click at [159, 602] on span "Tidregistreringssystem" at bounding box center [134, 598] width 96 height 13
click at [29, 540] on div at bounding box center [31, 542] width 22 height 29
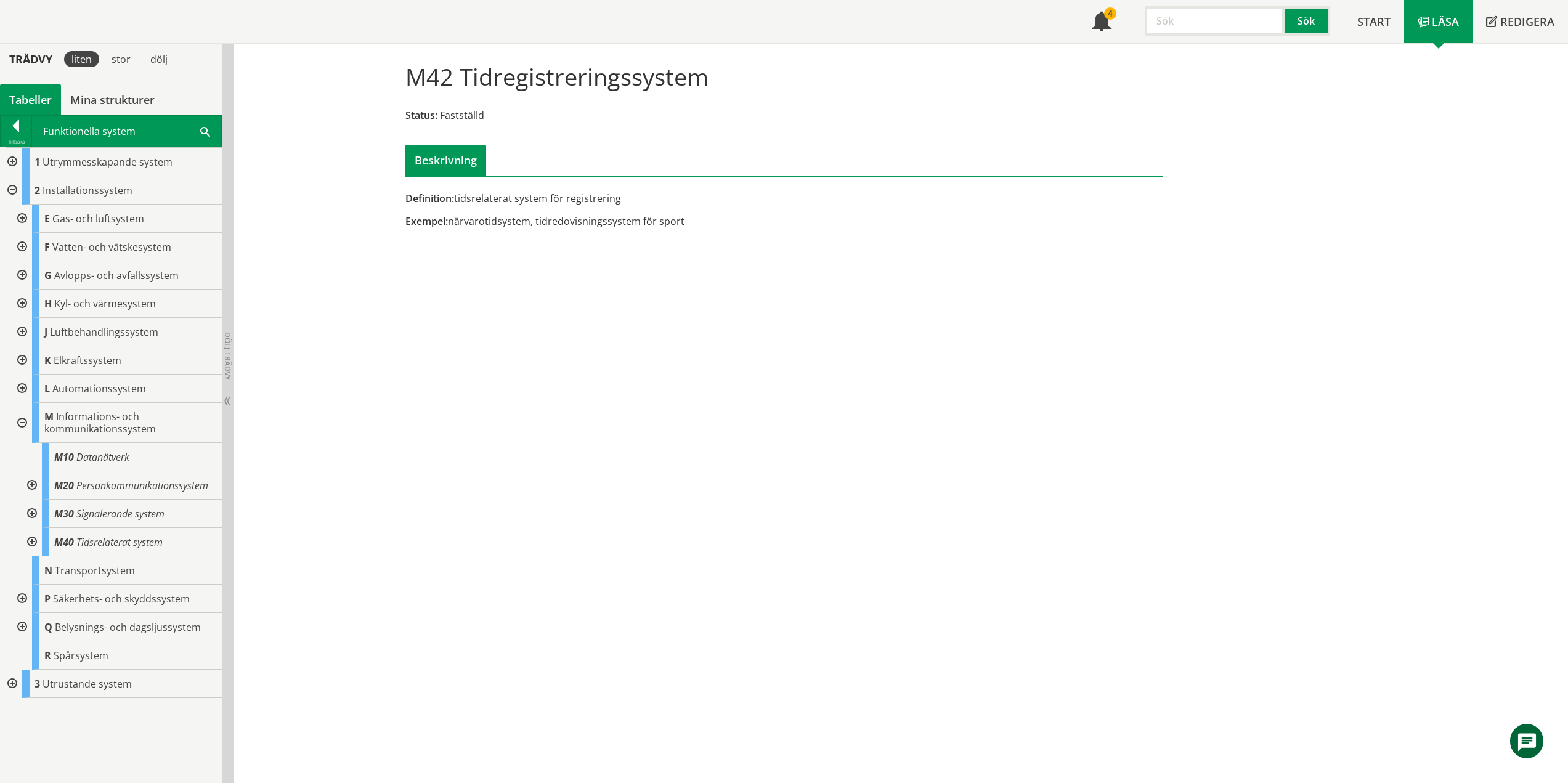
click at [24, 421] on div at bounding box center [20, 423] width 22 height 40
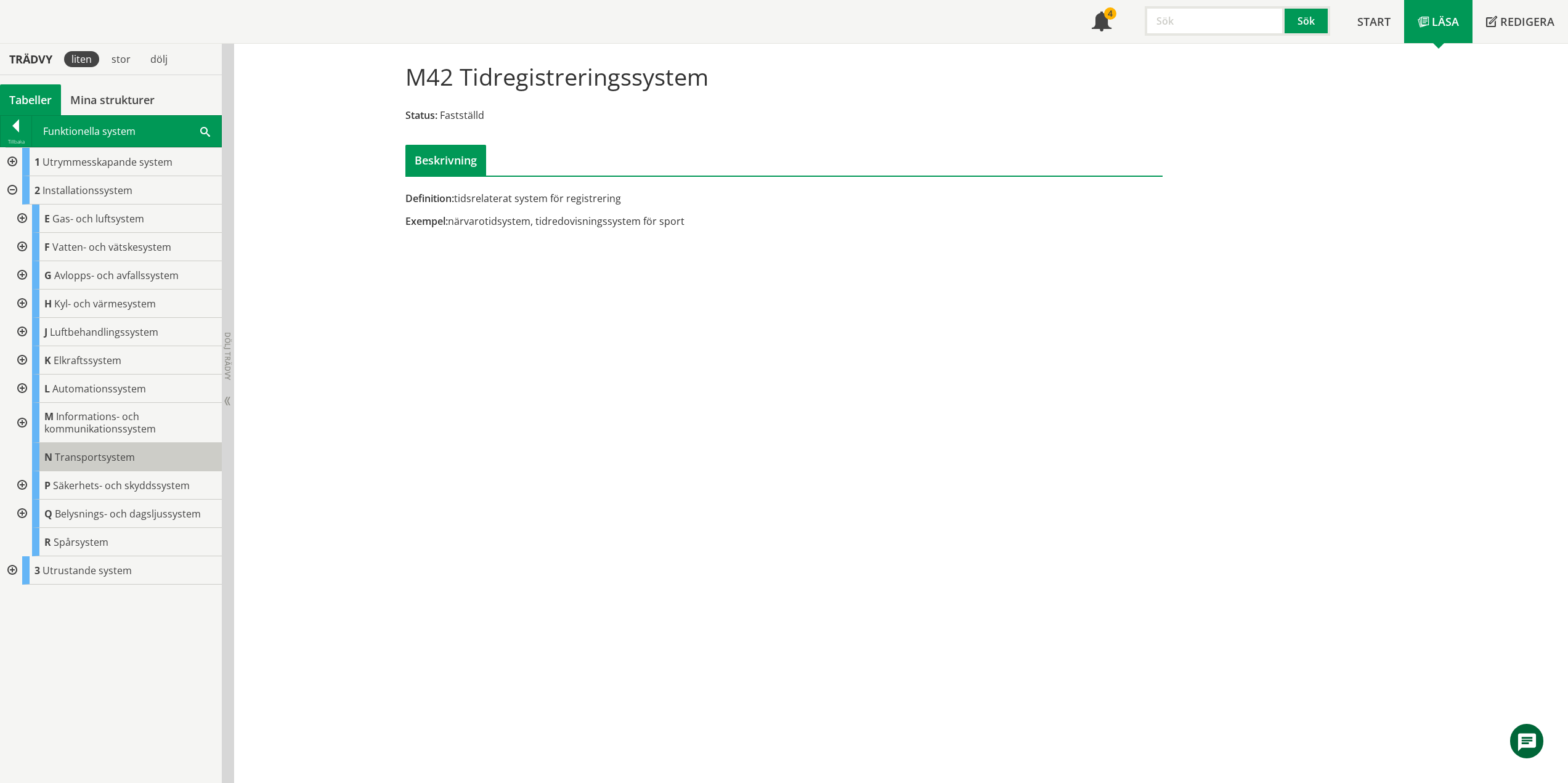
click at [80, 461] on span "Transportsystem" at bounding box center [95, 456] width 80 height 13
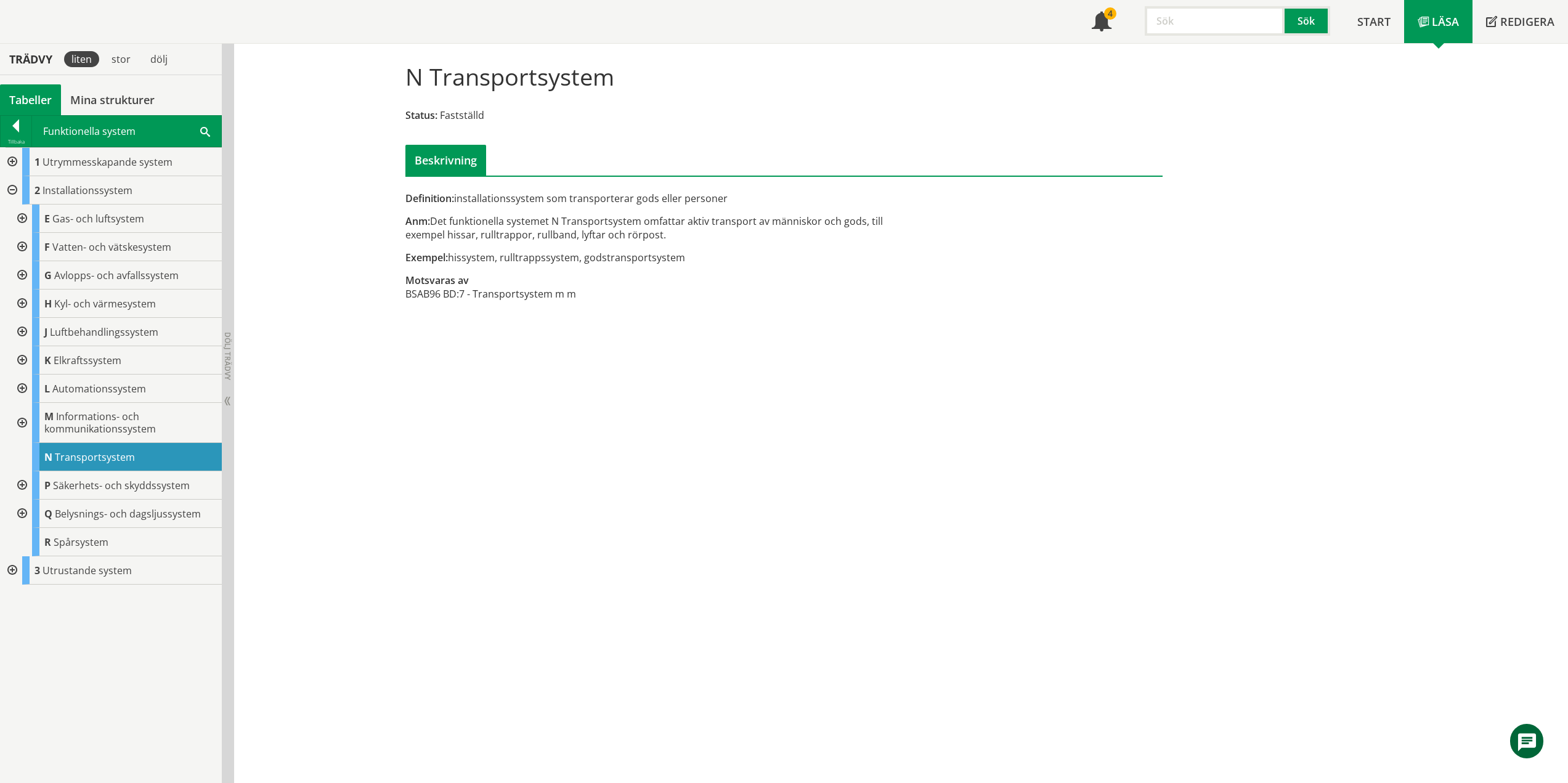
click at [335, 465] on div "N Transportsystem Status: Fastställd Beskrivning Definition: installationssyste…" at bounding box center [901, 413] width 1334 height 739
click at [10, 568] on div at bounding box center [11, 570] width 22 height 29
drag, startPoint x: 73, startPoint y: 481, endPoint x: 80, endPoint y: 481, distance: 7.0
click at [73, 481] on span "Säkerhets- och skyddssystem" at bounding box center [121, 485] width 137 height 13
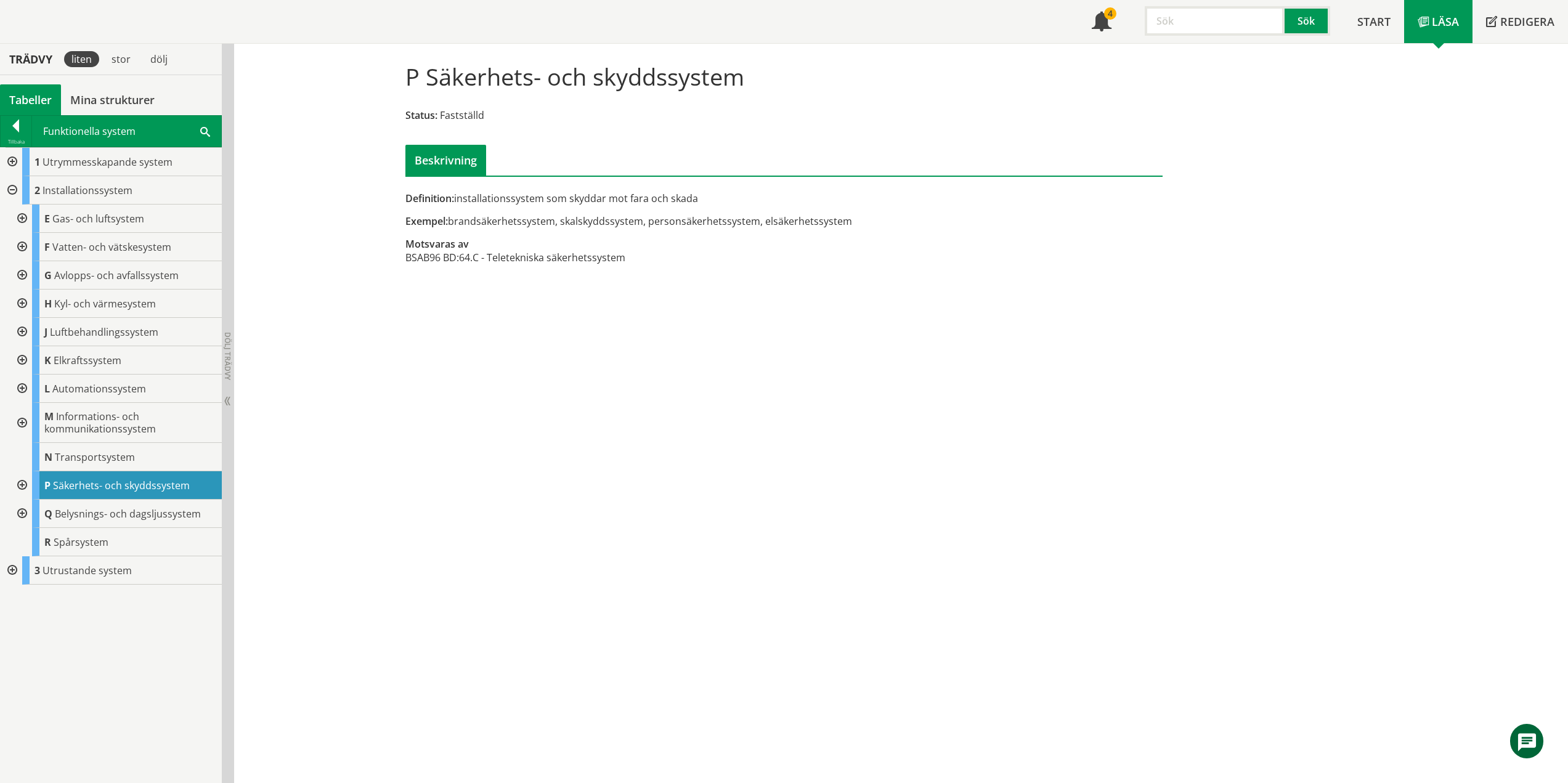
click at [24, 484] on div at bounding box center [20, 485] width 22 height 29
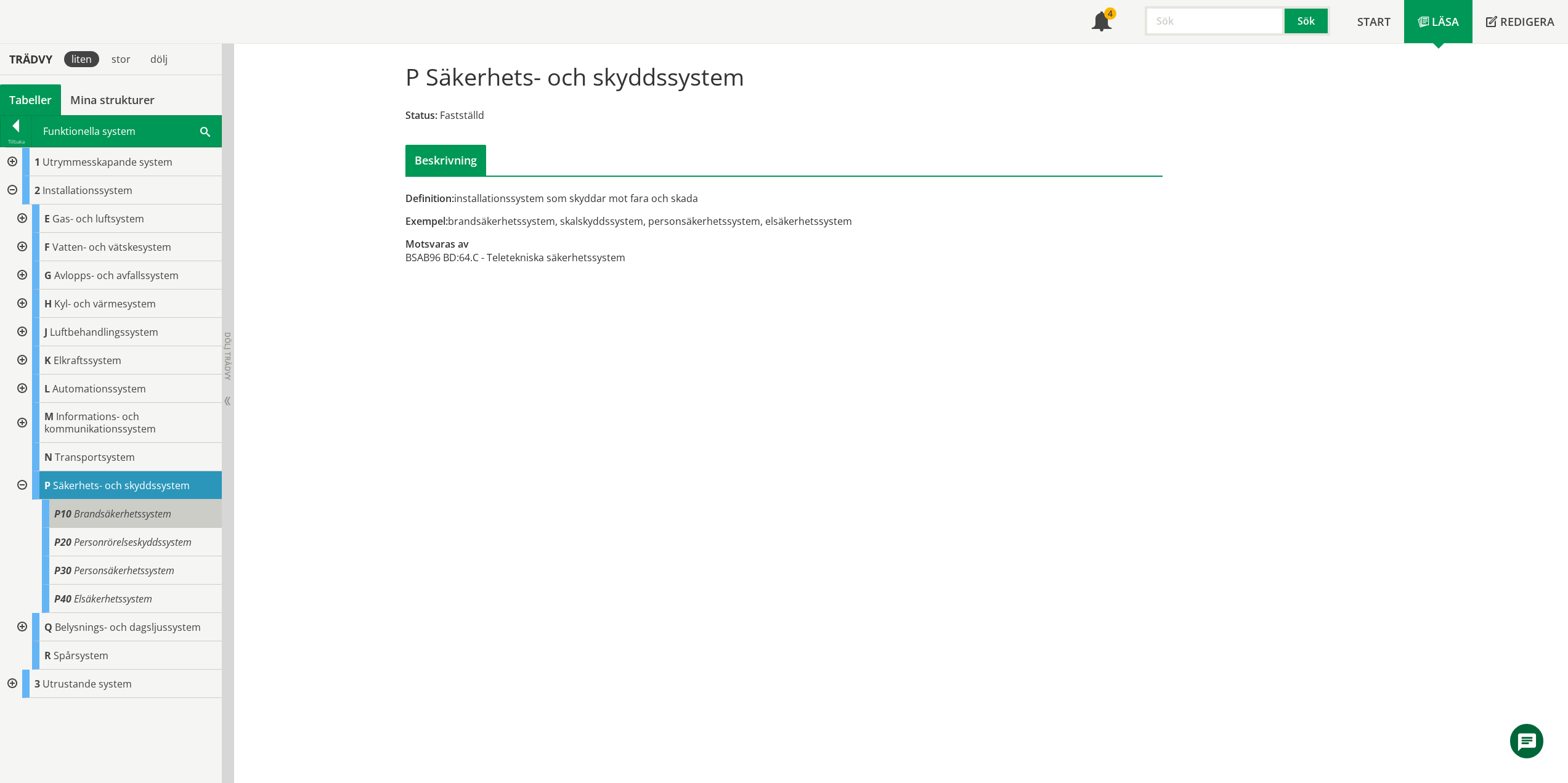
click at [167, 514] on span "Brandsäkerhetssystem" at bounding box center [122, 513] width 97 height 13
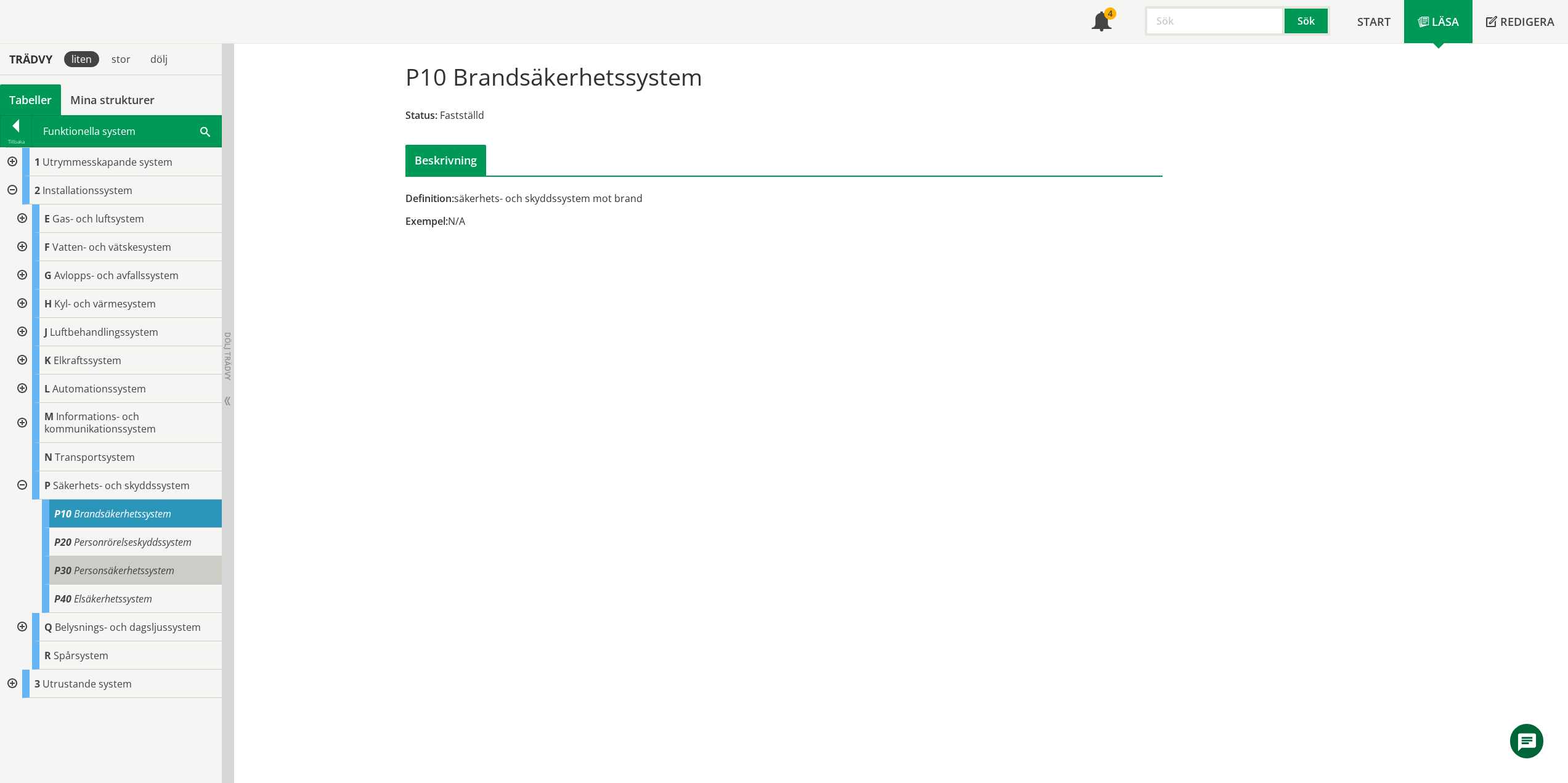
drag, startPoint x: 168, startPoint y: 540, endPoint x: 169, endPoint y: 560, distance: 20.0
click at [168, 540] on span "Personrörelseskyddssystem" at bounding box center [132, 542] width 118 height 13
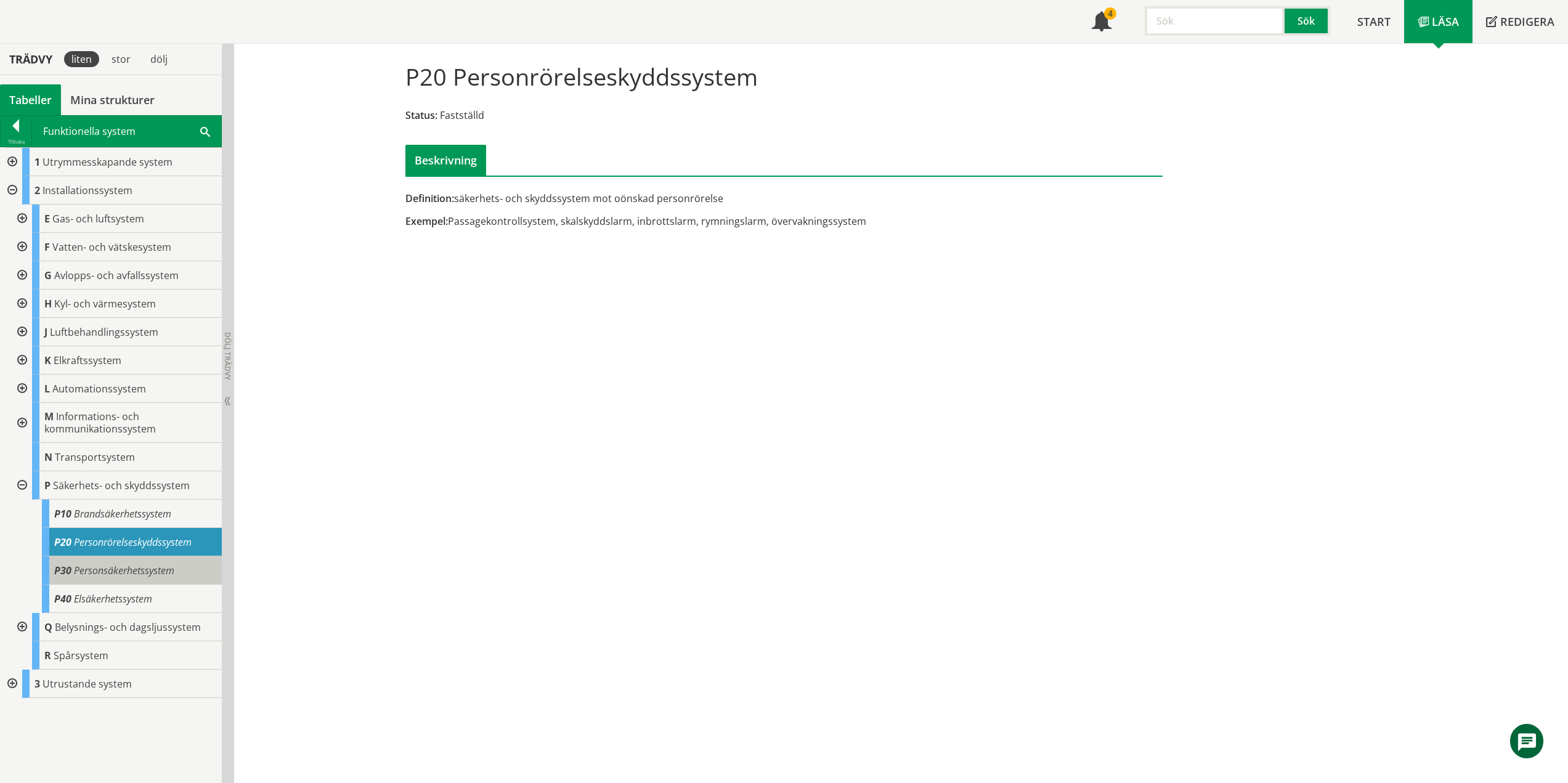
click at [143, 574] on span "Personsäkerhetssystem" at bounding box center [124, 570] width 101 height 13
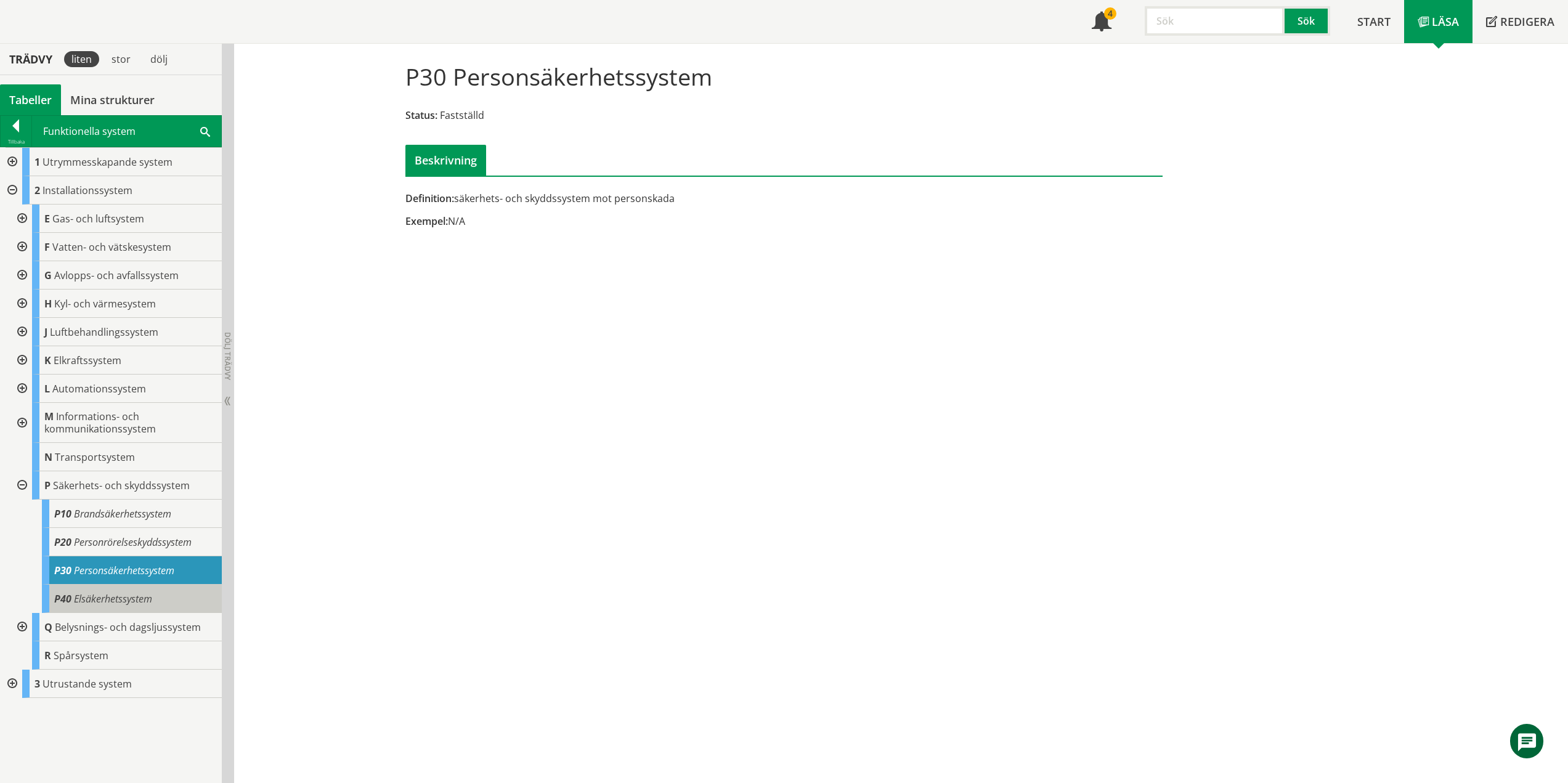
click at [160, 596] on div "P40 Elsäkerhetssystem" at bounding box center [132, 598] width 180 height 29
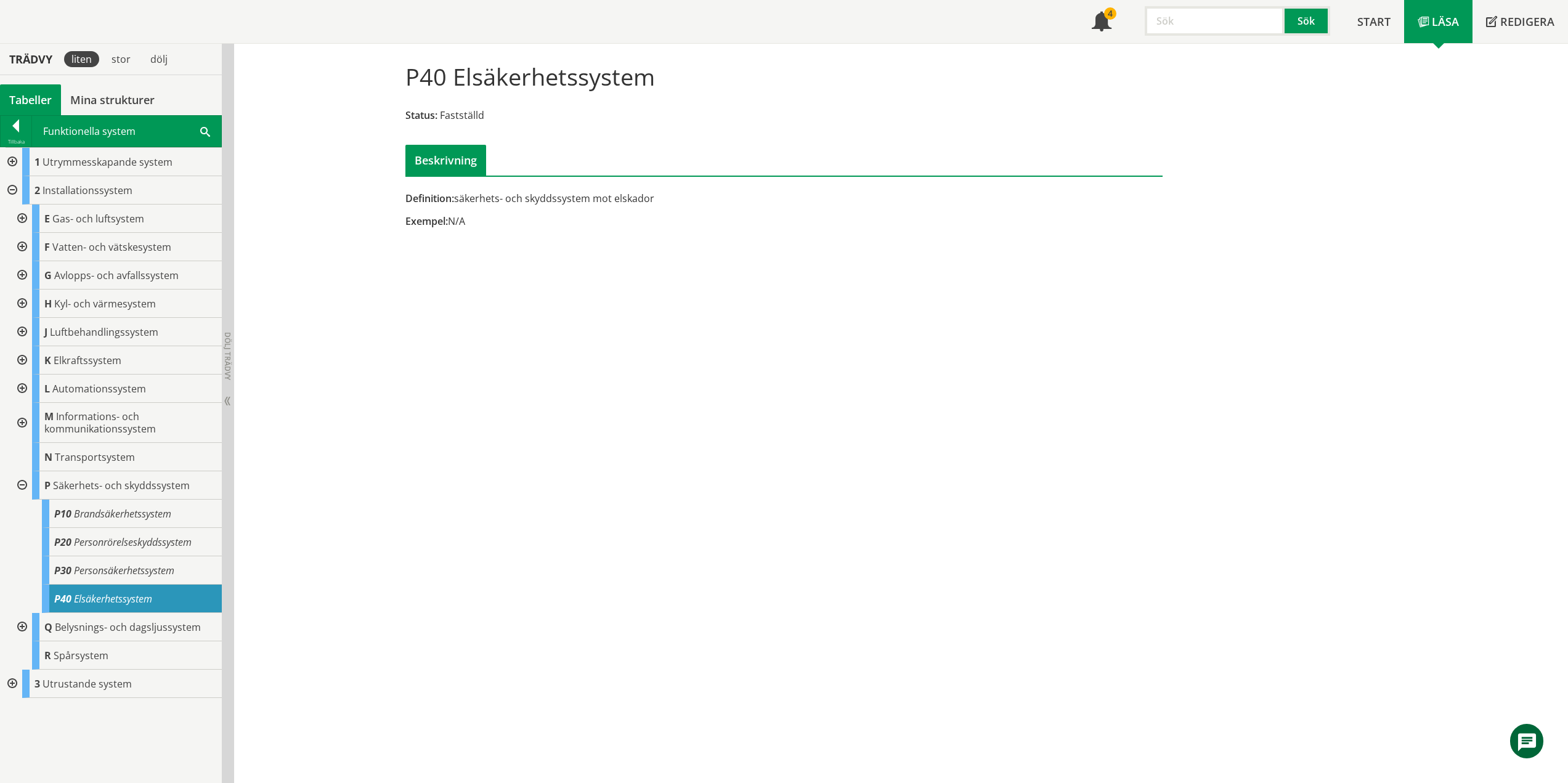
click at [20, 484] on div at bounding box center [20, 485] width 22 height 29
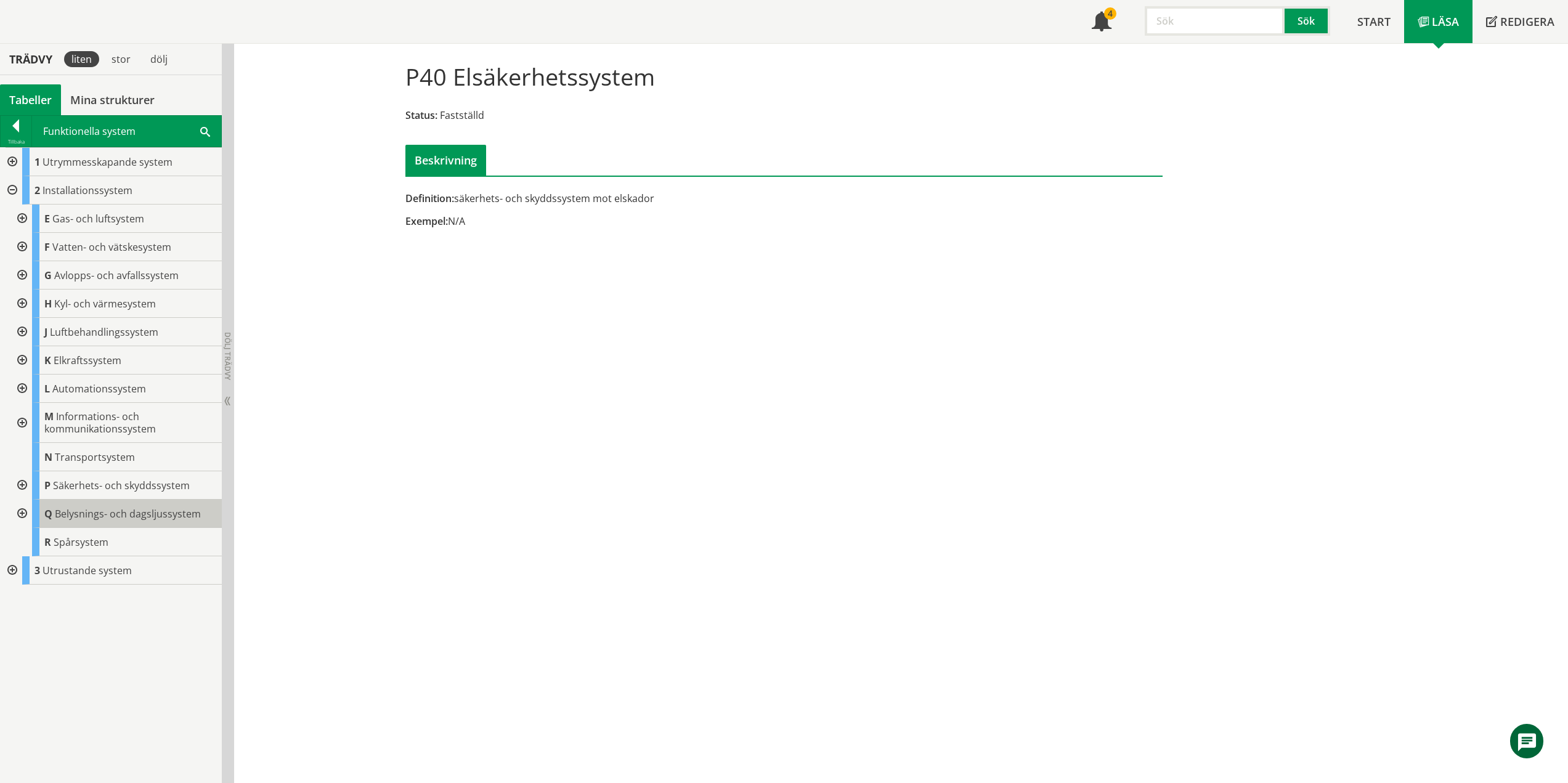
click at [99, 518] on span "Belysnings- och dagsljussystem" at bounding box center [127, 513] width 146 height 13
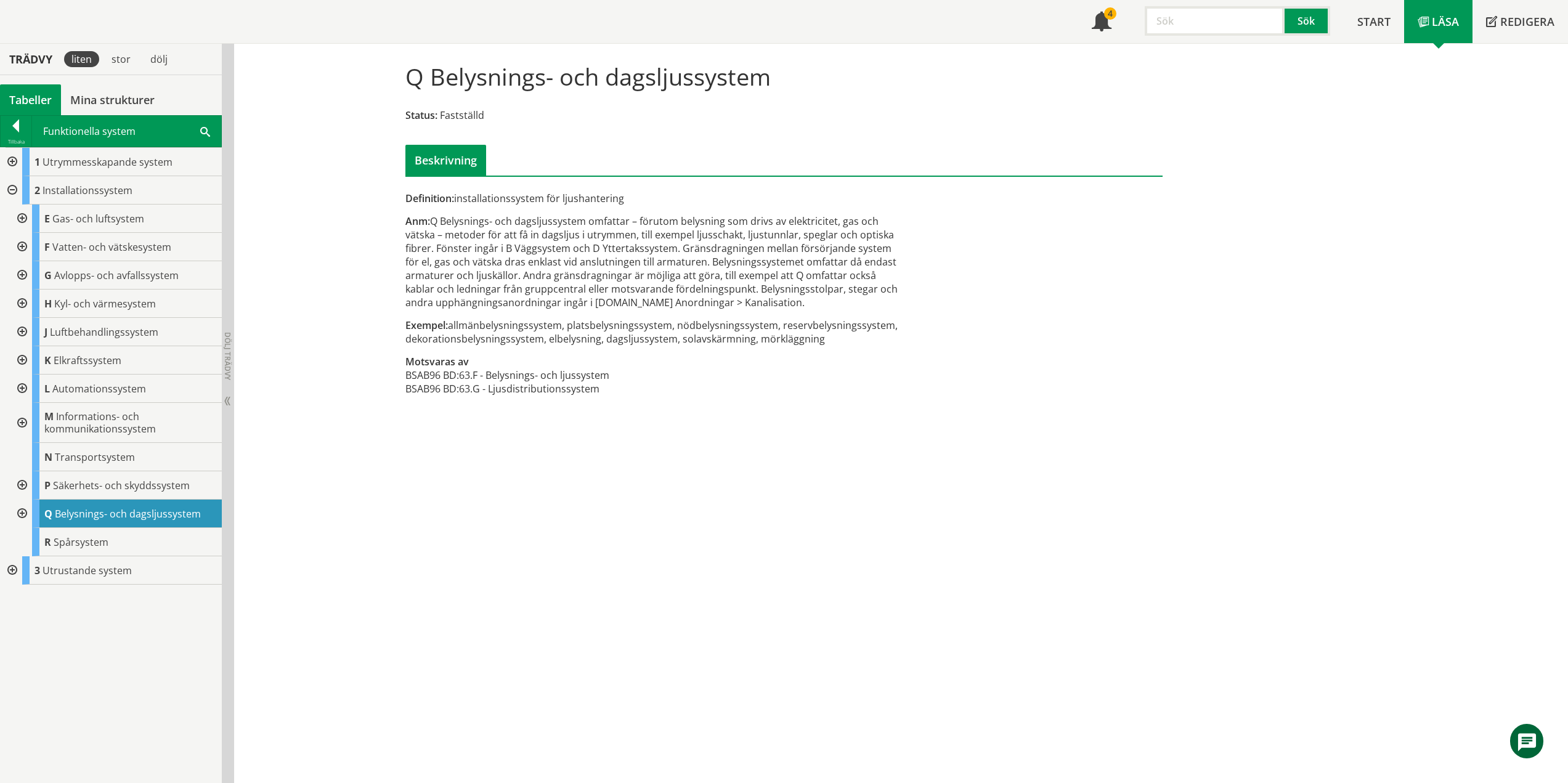
click at [23, 514] on div at bounding box center [20, 514] width 22 height 29
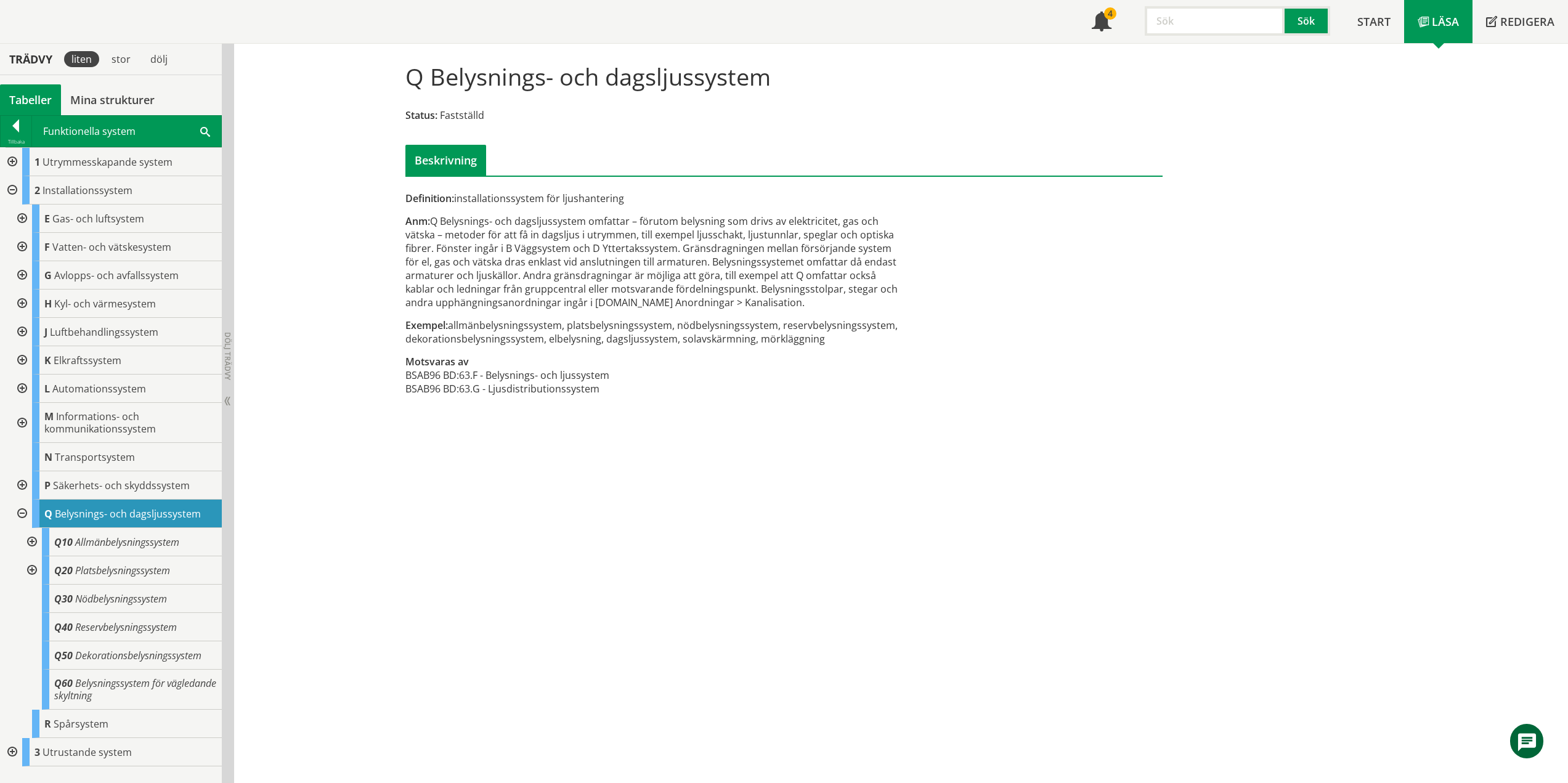
click at [469, 276] on div "Anm: Q Belysnings- och dagsljussystem omfattar – förutom belysning som drivs av…" at bounding box center [655, 262] width 499 height 95
click at [159, 548] on span "Allmänbelysningssystem" at bounding box center [127, 542] width 104 height 13
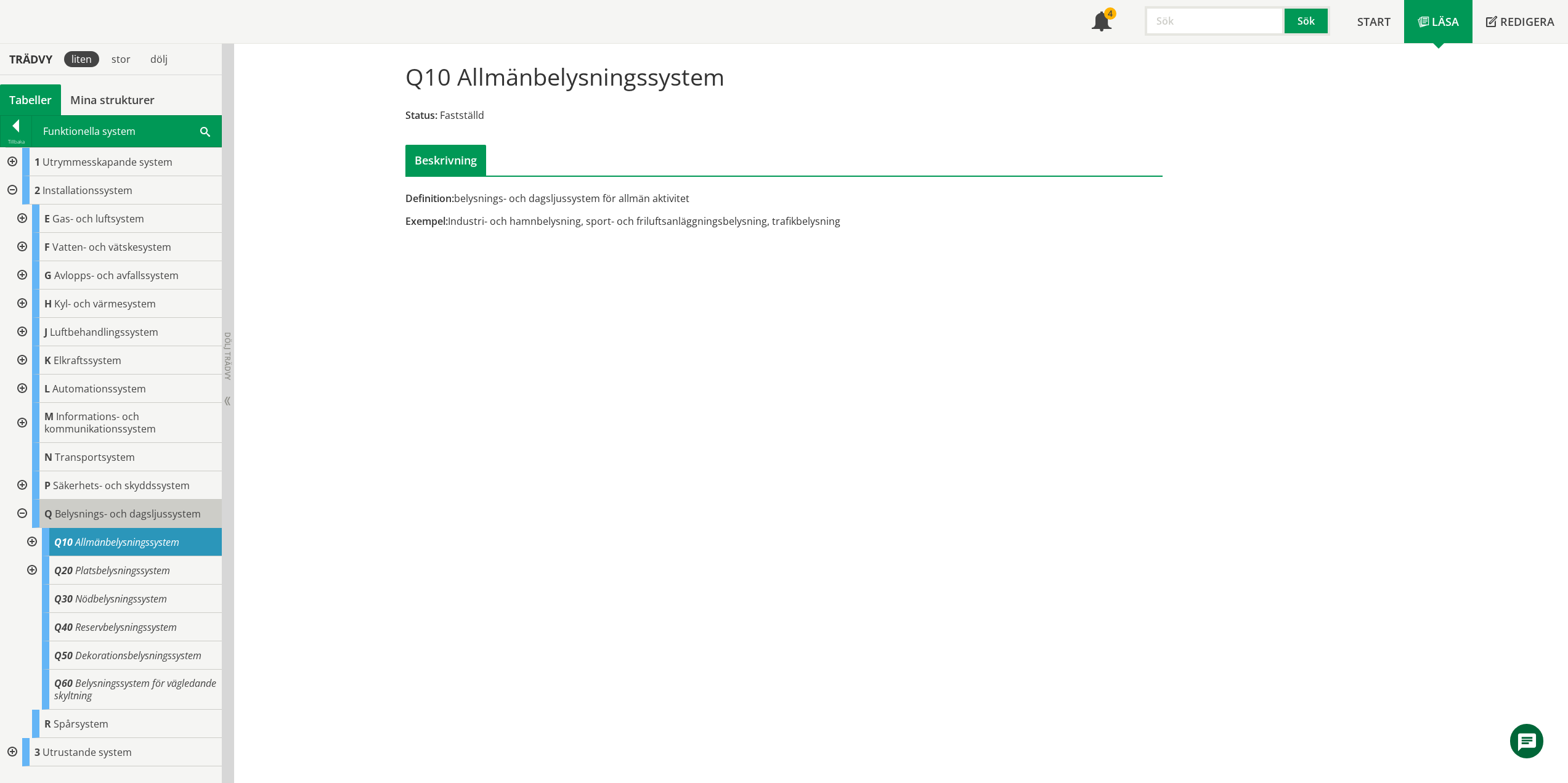
click at [142, 514] on span "Belysnings- och dagsljussystem" at bounding box center [127, 513] width 146 height 13
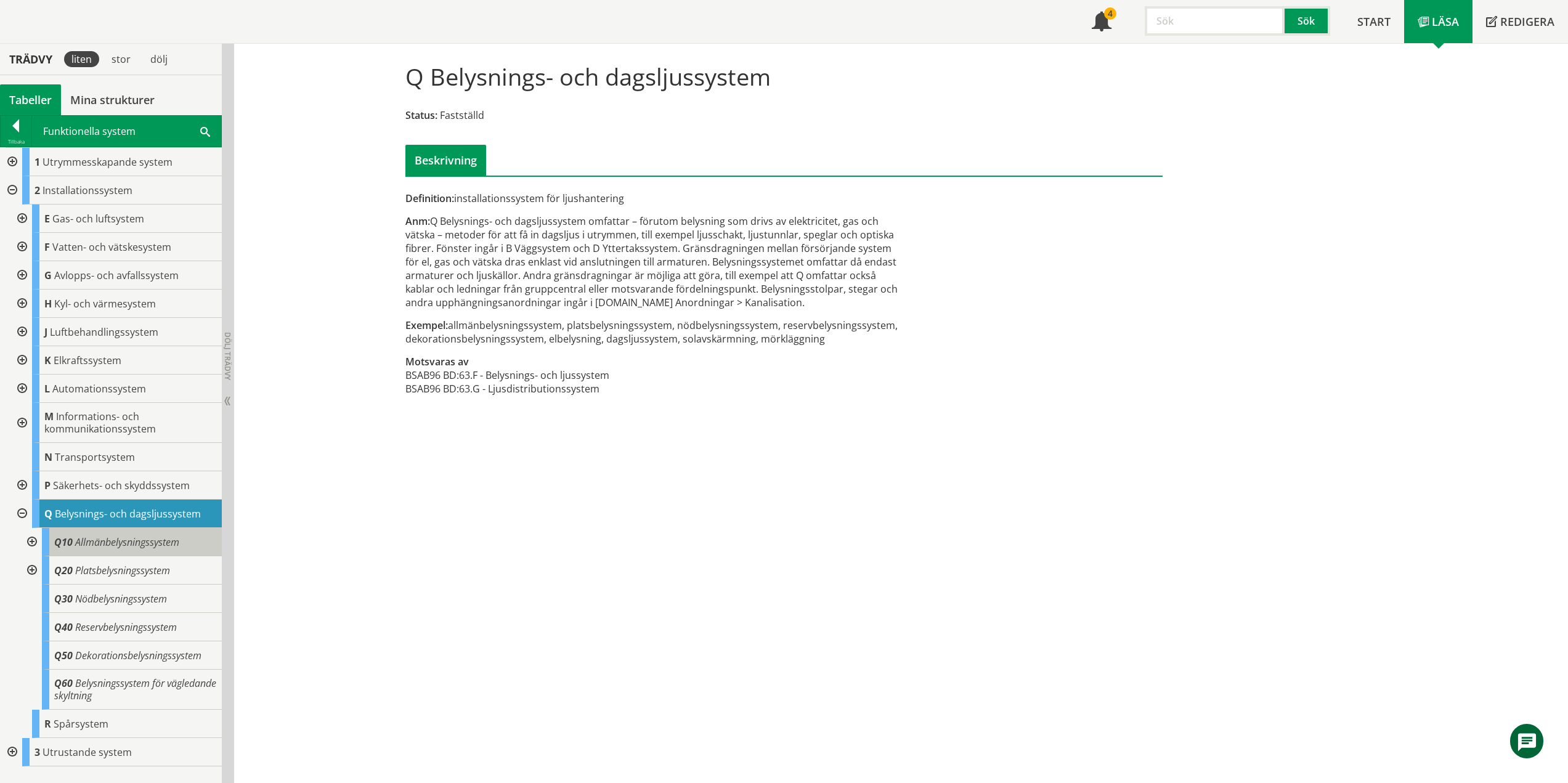
click at [136, 544] on span "Allmänbelysningssystem" at bounding box center [127, 542] width 104 height 13
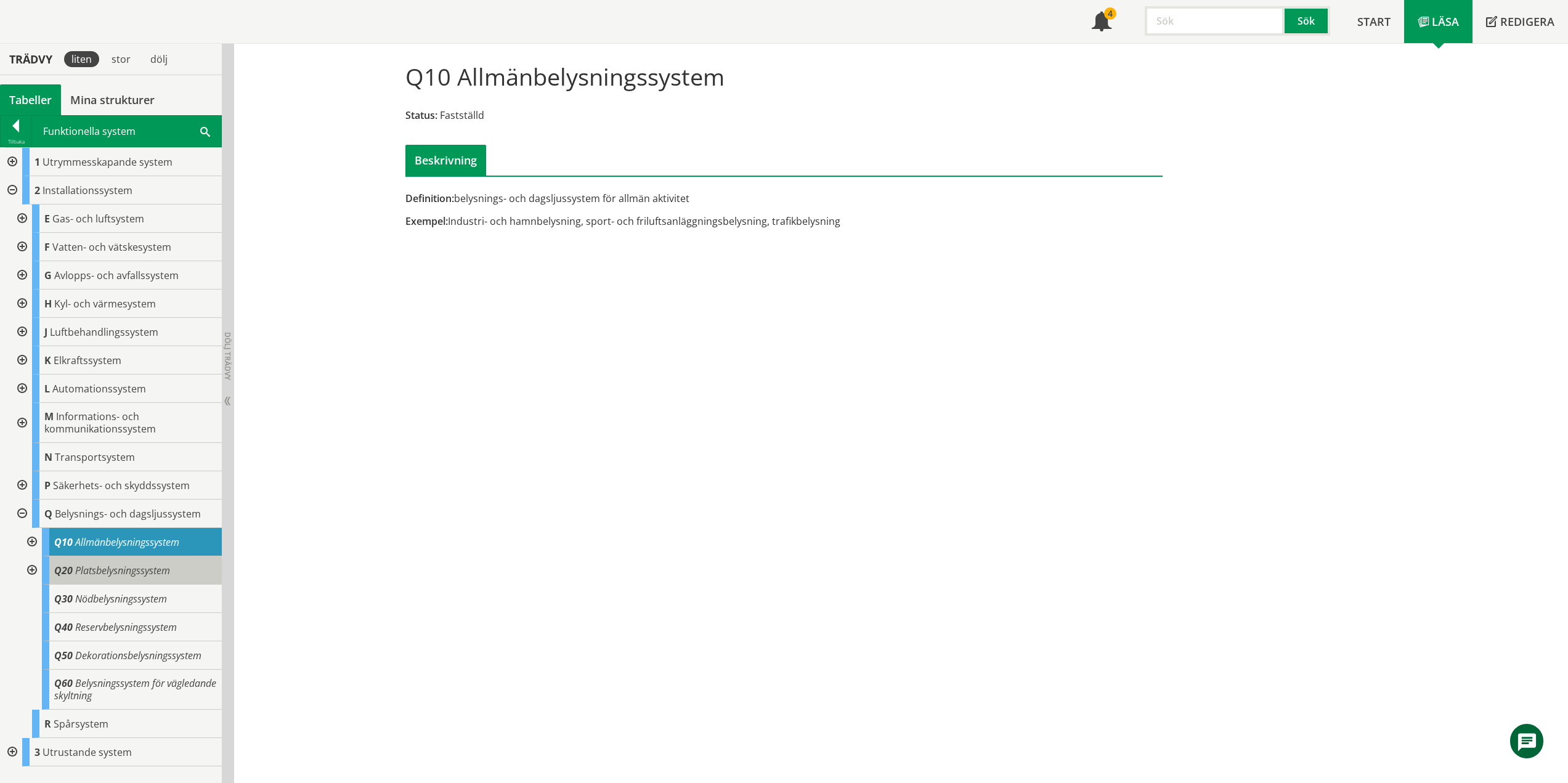
click at [143, 570] on span "Platsbelysningssystem" at bounding box center [122, 570] width 95 height 13
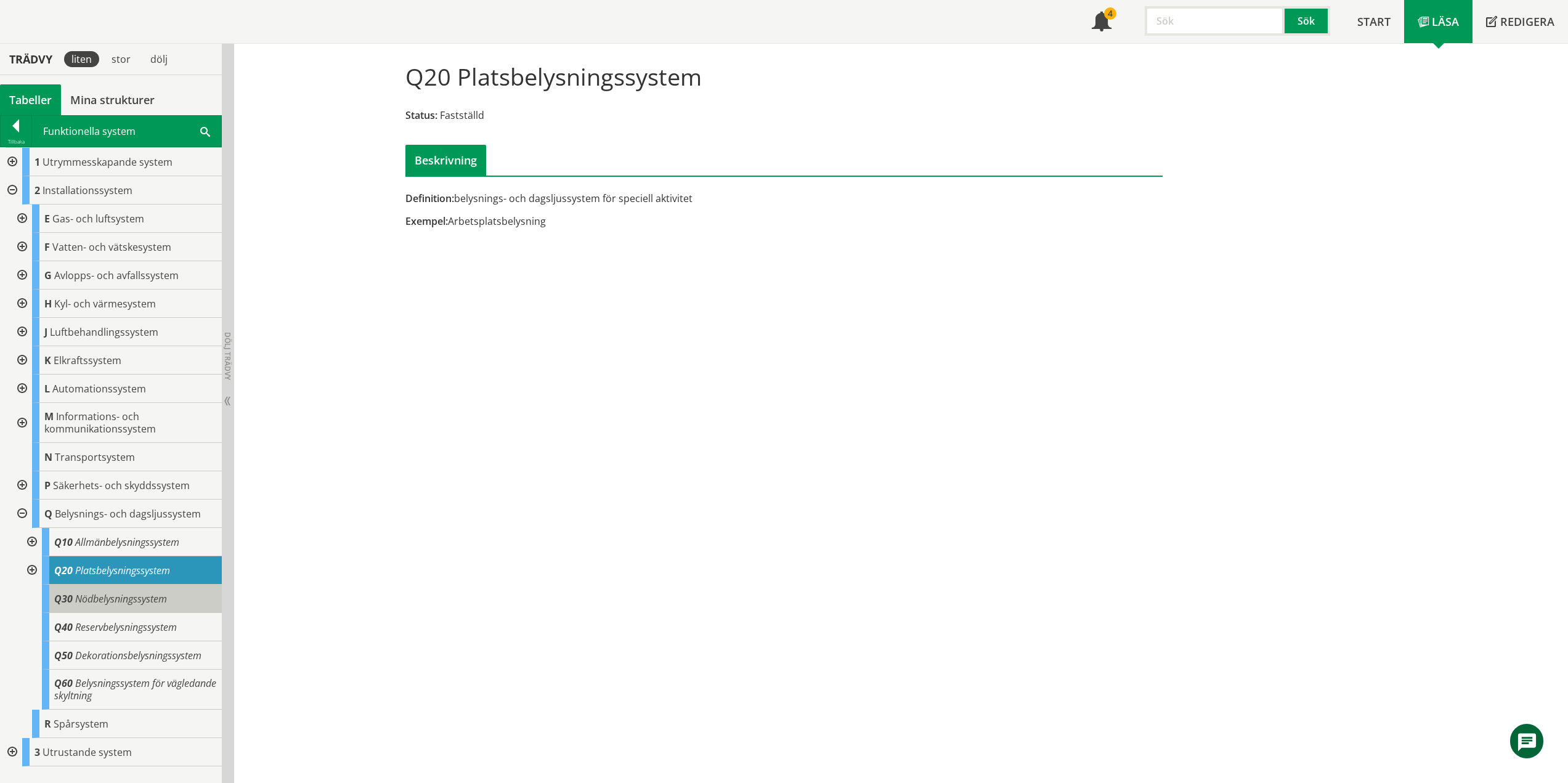
click at [150, 596] on span "Nödbelysningssystem" at bounding box center [121, 598] width 92 height 13
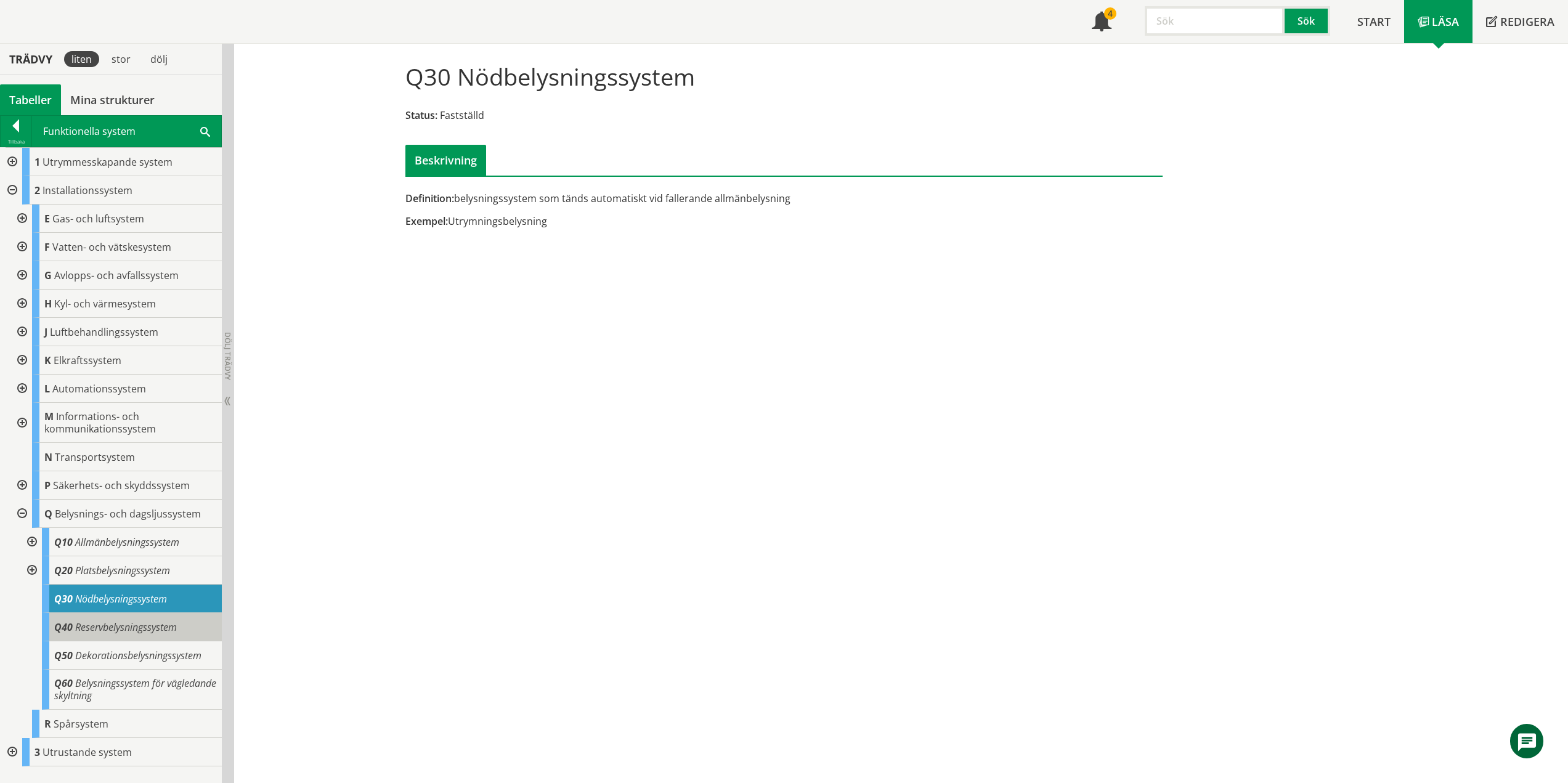
drag, startPoint x: 133, startPoint y: 629, endPoint x: 135, endPoint y: 620, distance: 9.2
click at [133, 629] on span "Reservbelysningssystem" at bounding box center [126, 626] width 102 height 13
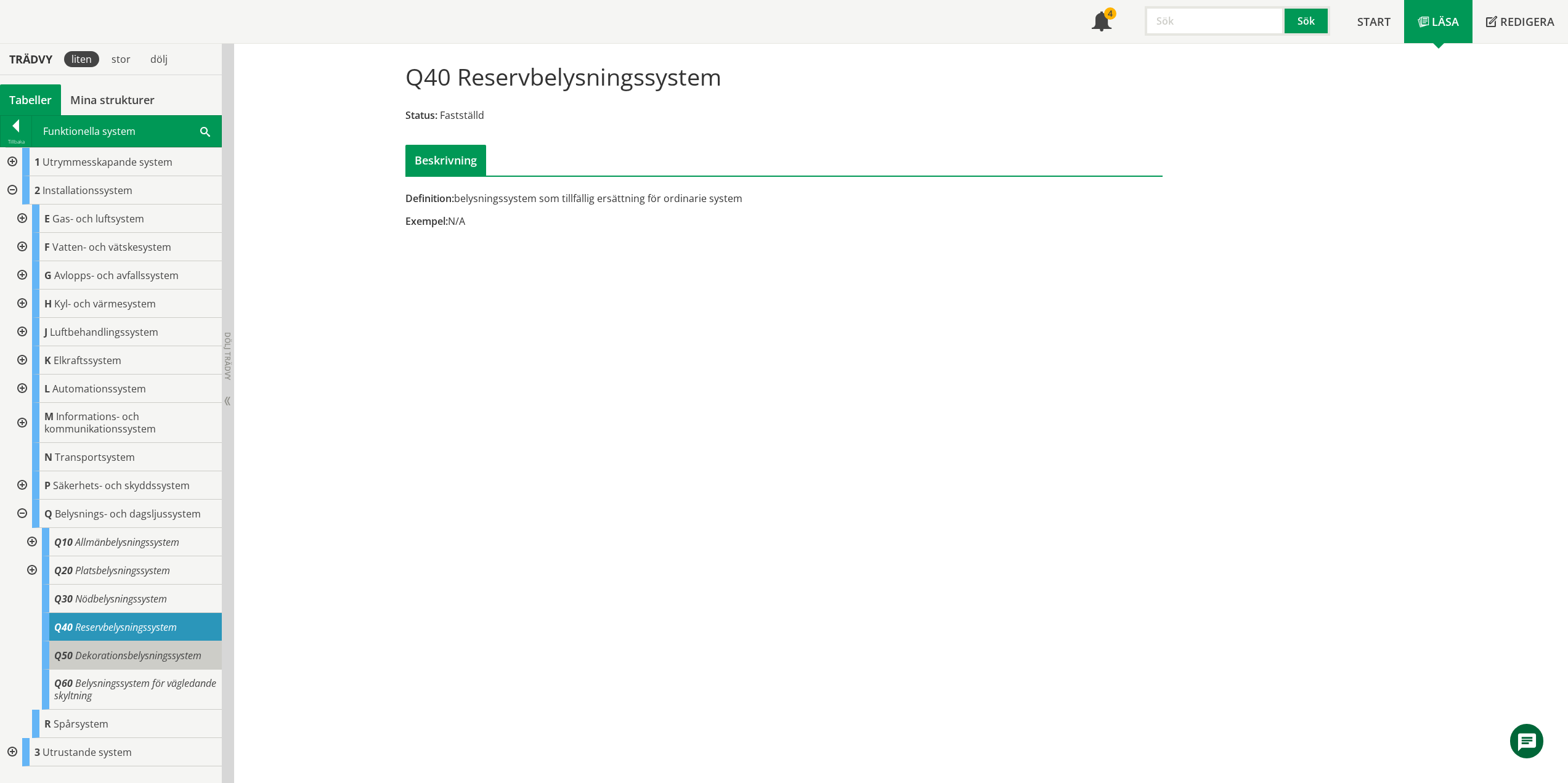
click at [165, 660] on span "Dekorationsbelysningssystem" at bounding box center [138, 655] width 126 height 13
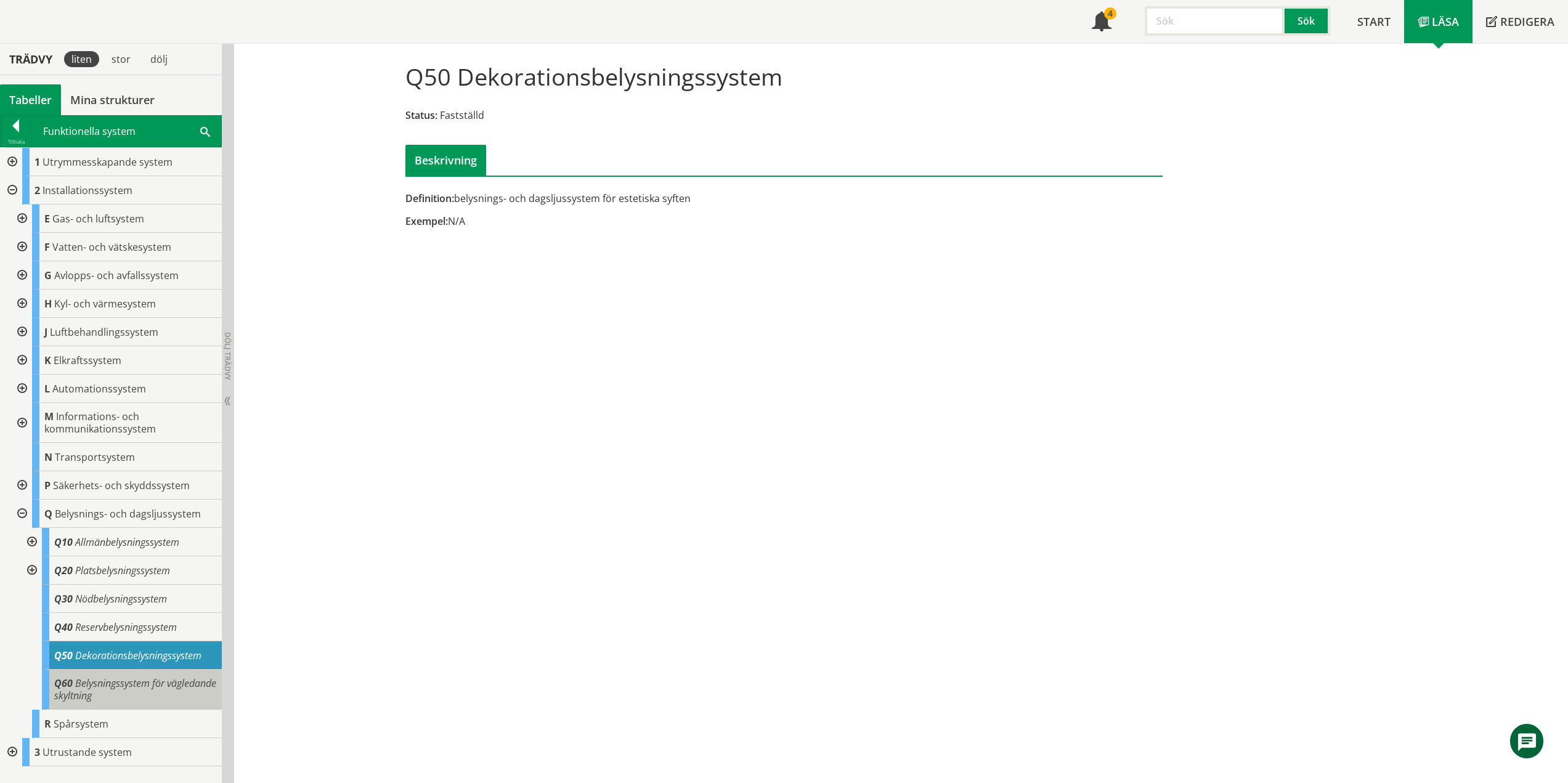
drag, startPoint x: 85, startPoint y: 691, endPoint x: 151, endPoint y: 657, distance: 74.2
click at [85, 691] on span "Belysningssystem för vägledande skyltning" at bounding box center [135, 689] width 162 height 26
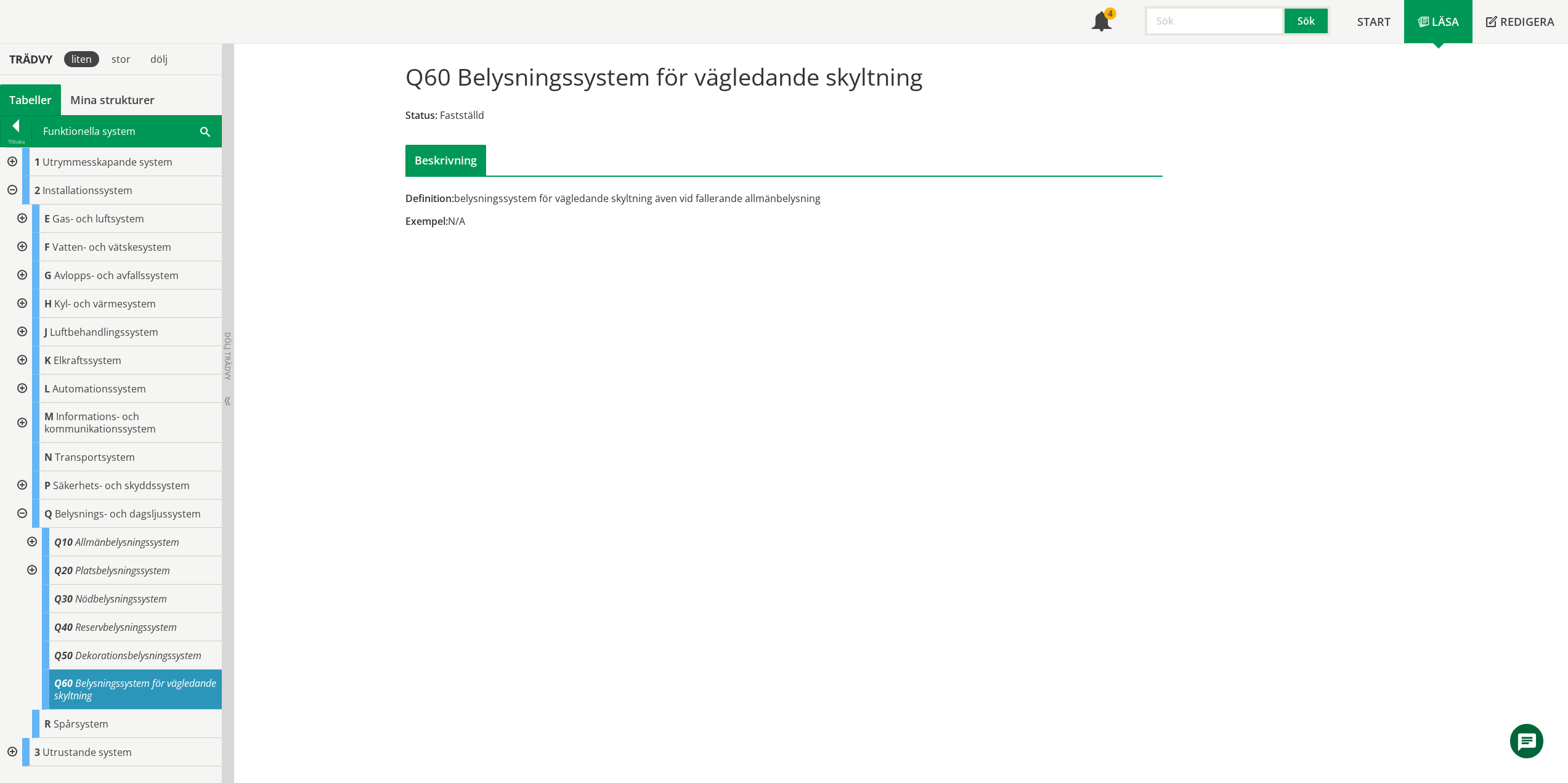
click at [33, 540] on div at bounding box center [31, 542] width 22 height 29
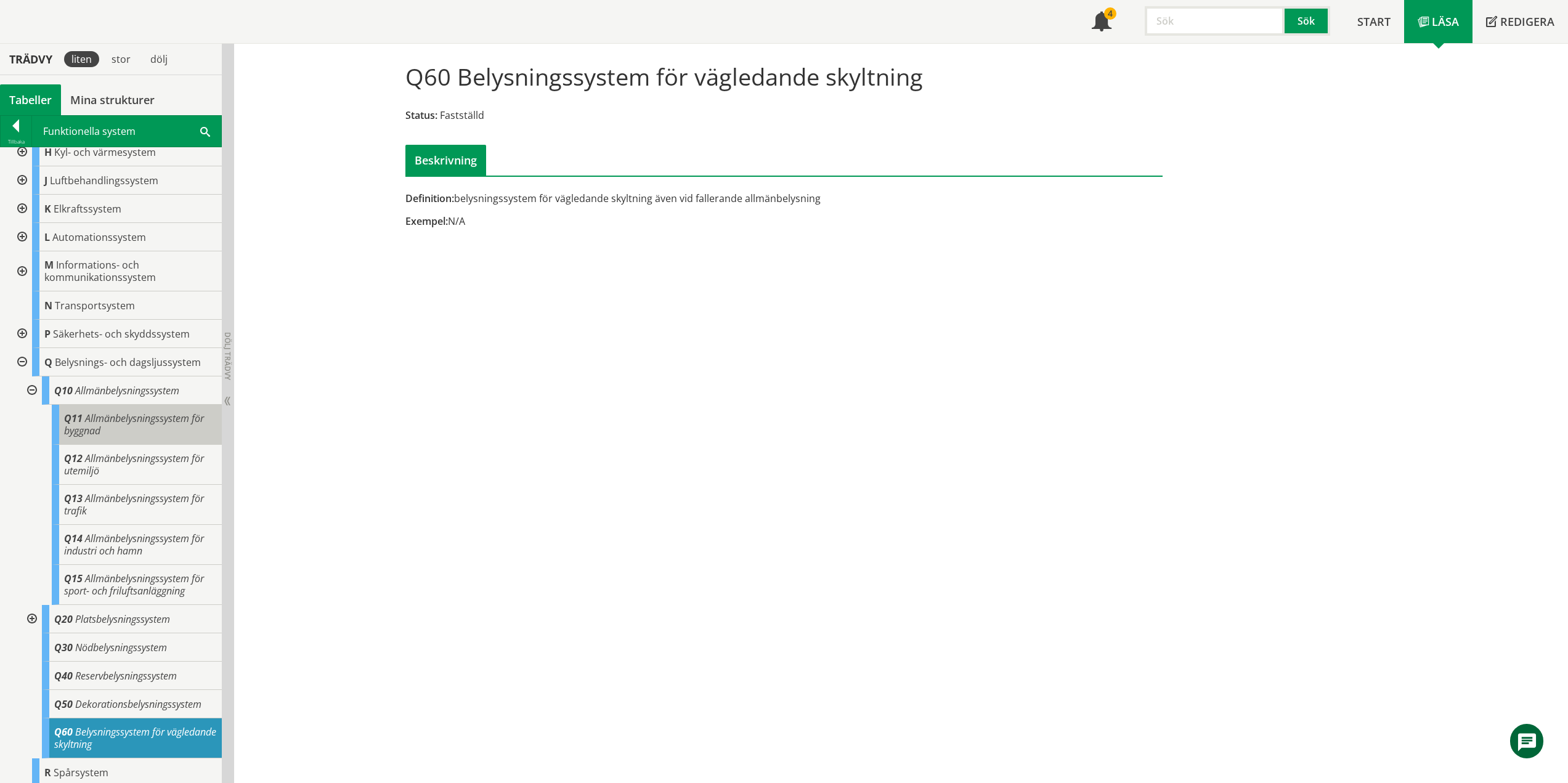
scroll to position [183, 0]
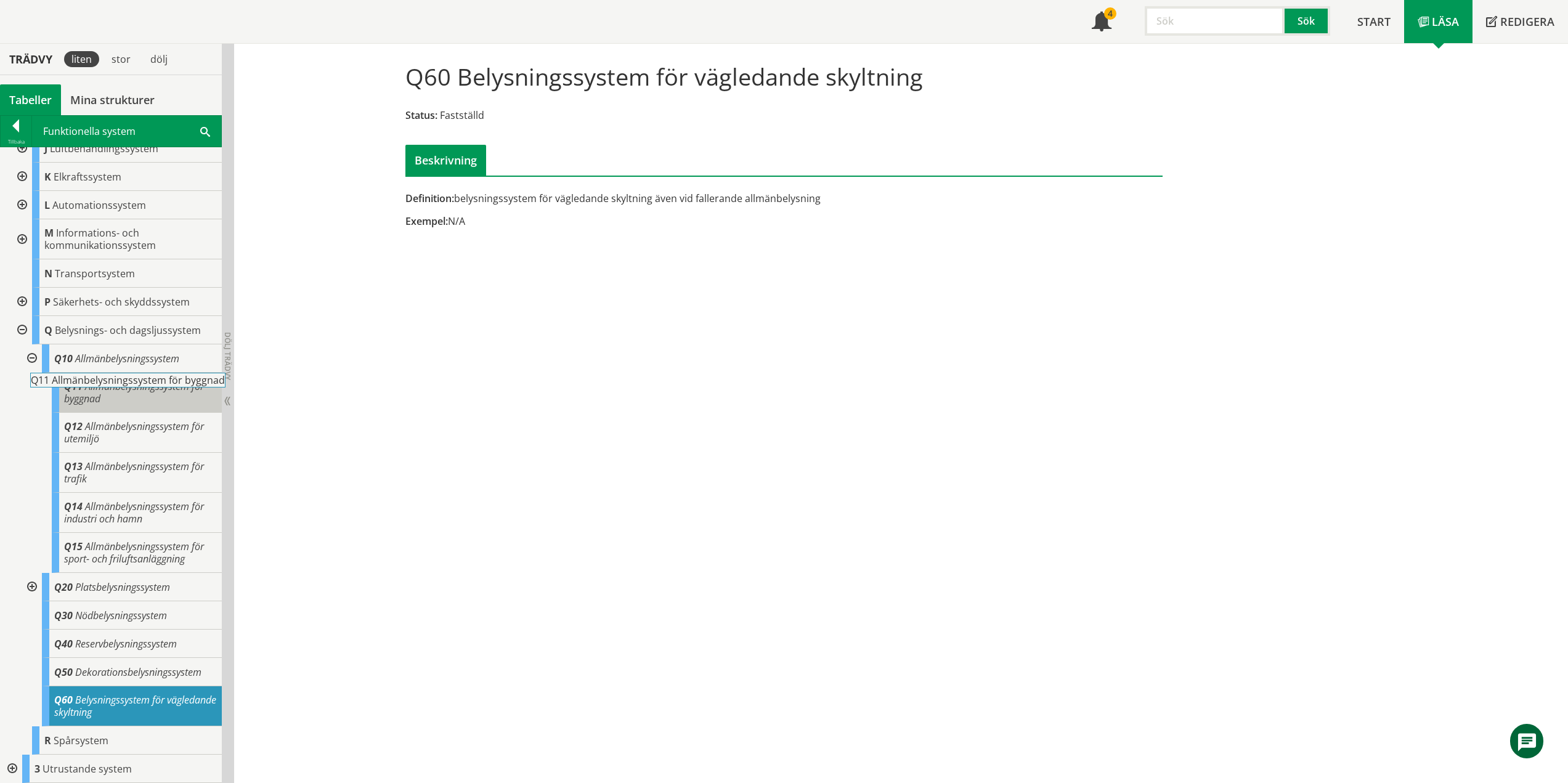
click at [120, 393] on div "Q11 Allmänbelysningssystem för byggnad" at bounding box center [136, 392] width 170 height 40
